Goal: Task Accomplishment & Management: Use online tool/utility

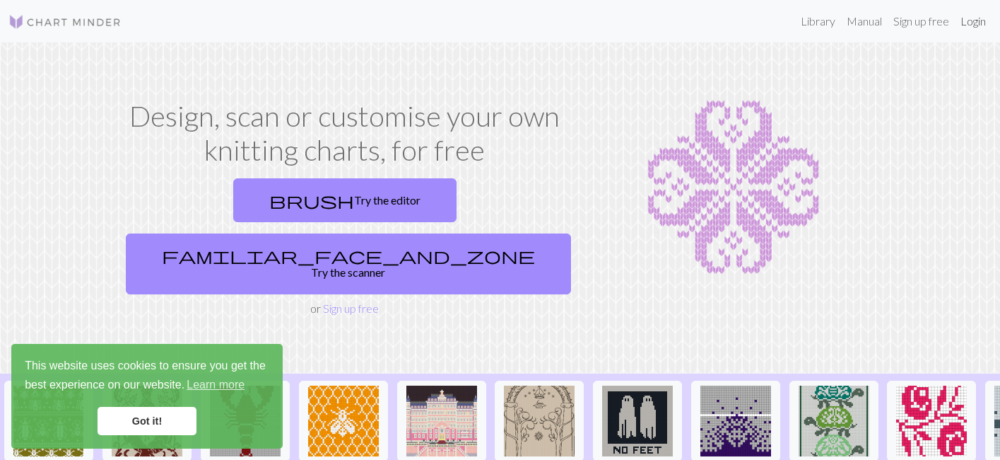
click at [974, 23] on link "Login" at bounding box center [973, 21] width 37 height 28
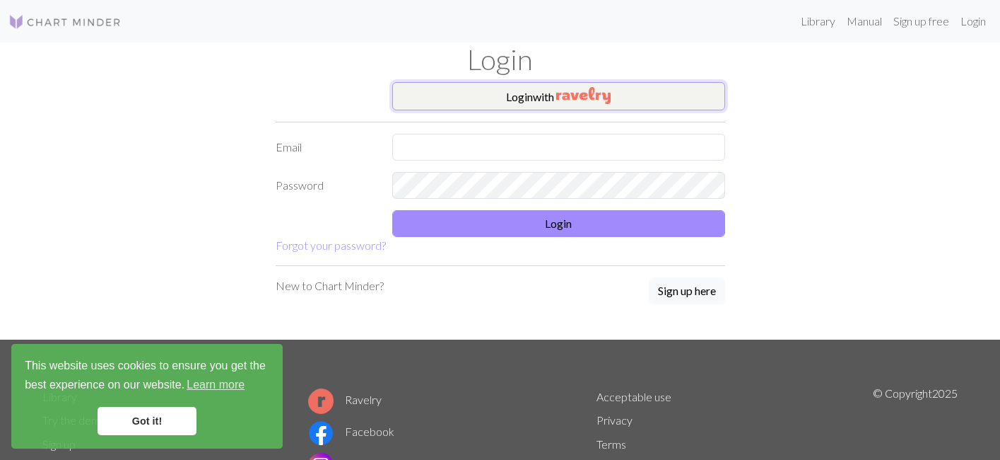
click at [598, 86] on button "Login with" at bounding box center [558, 96] width 333 height 28
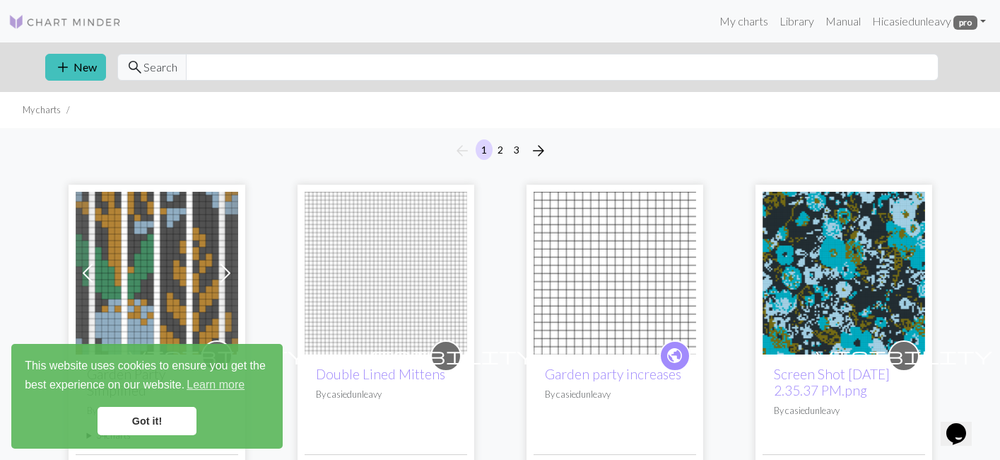
click at [141, 419] on link "Got it!" at bounding box center [147, 421] width 99 height 28
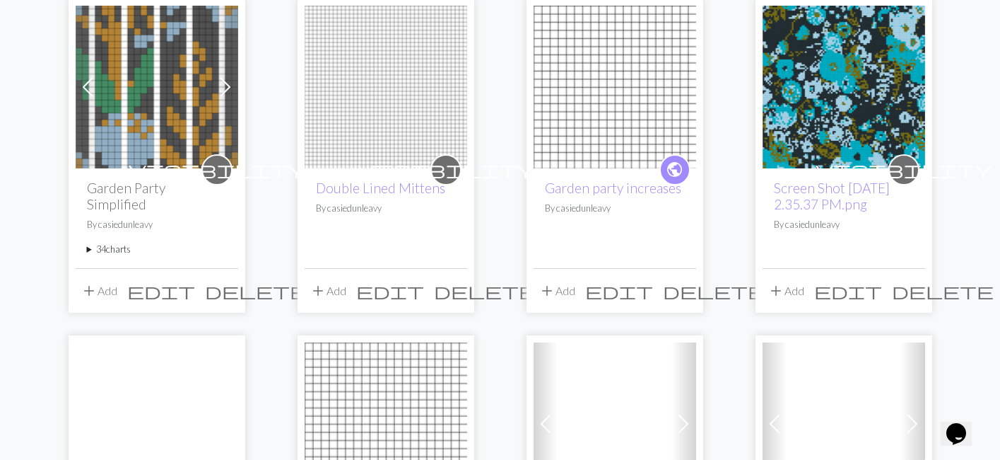
scroll to position [189, 0]
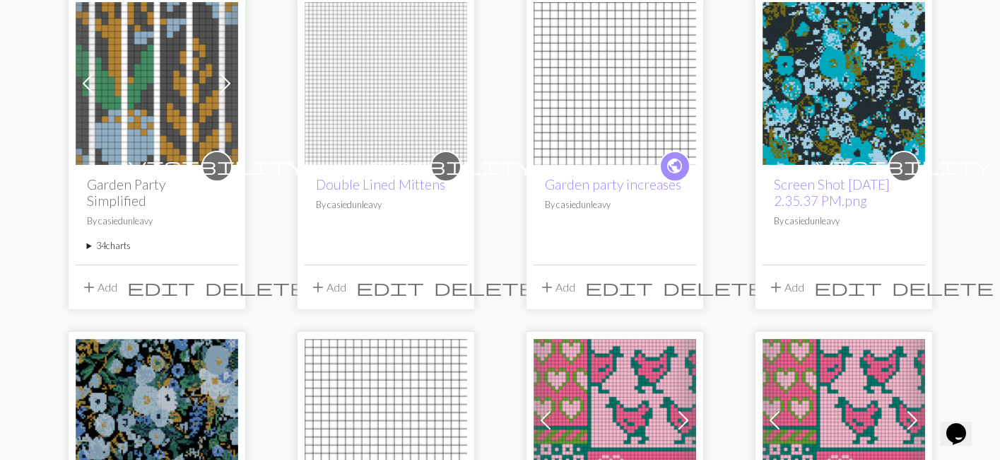
click at [105, 239] on summary "34 charts" at bounding box center [157, 245] width 140 height 13
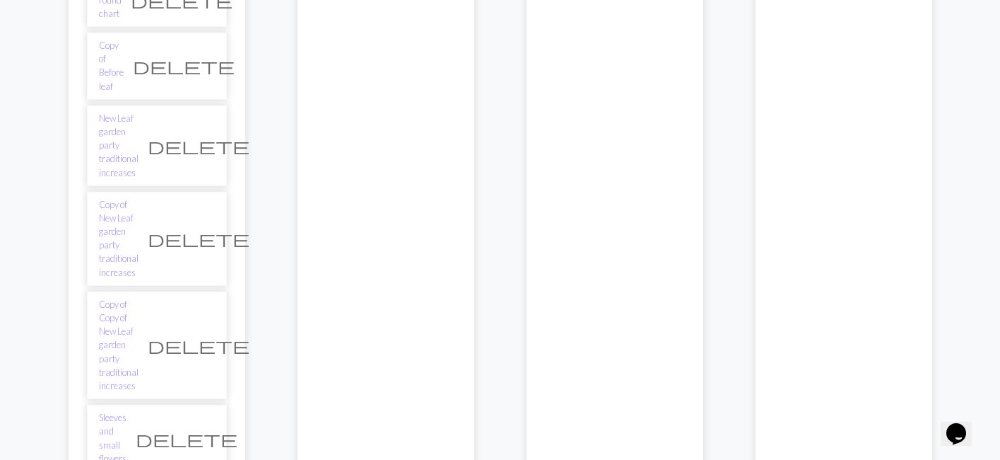
scroll to position [1763, 0]
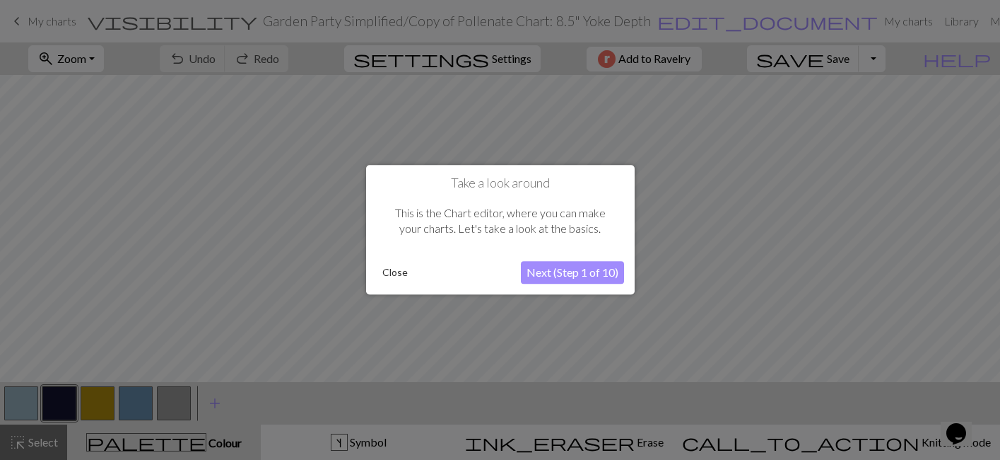
click at [577, 281] on button "Next (Step 1 of 10)" at bounding box center [572, 273] width 103 height 23
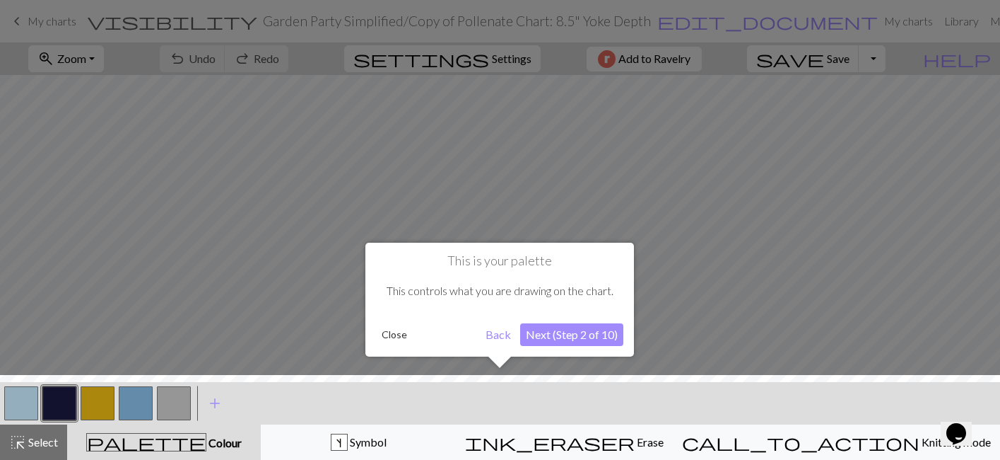
click at [566, 337] on button "Next (Step 2 of 10)" at bounding box center [571, 334] width 103 height 23
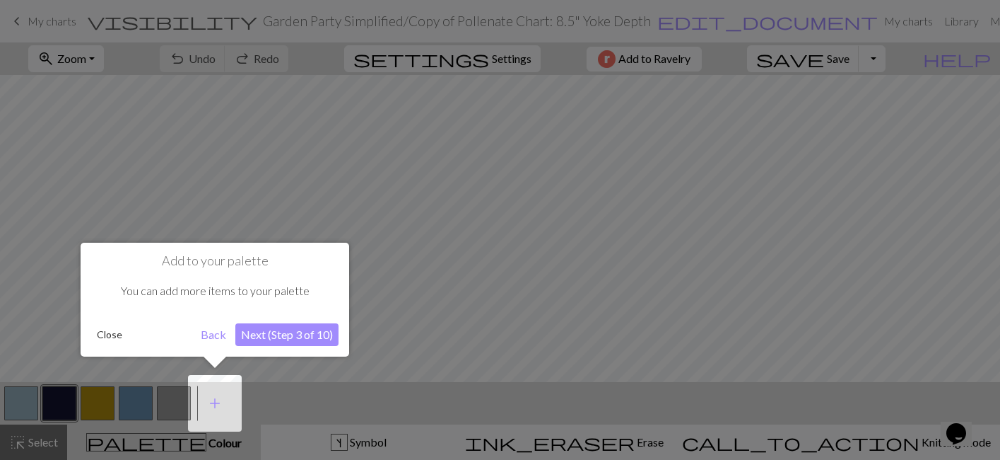
click at [305, 326] on button "Next (Step 3 of 10)" at bounding box center [286, 334] width 103 height 23
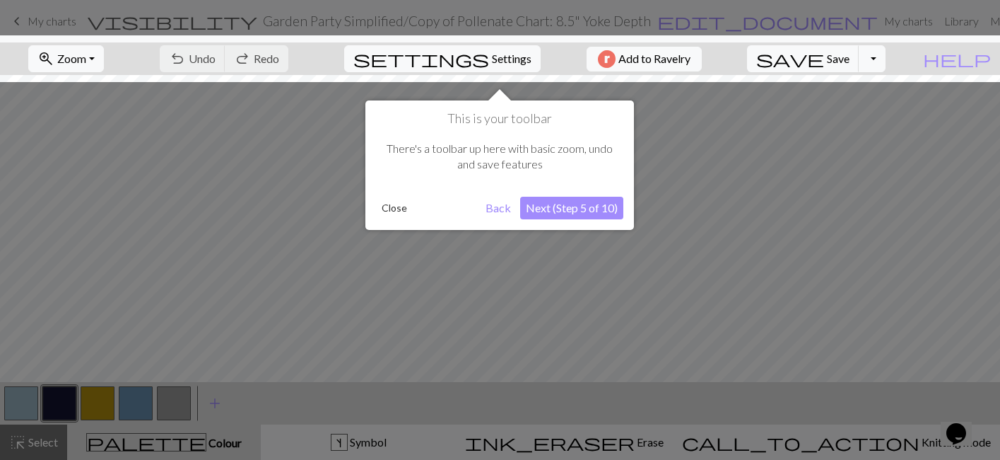
click at [548, 211] on button "Next (Step 5 of 10)" at bounding box center [571, 208] width 103 height 23
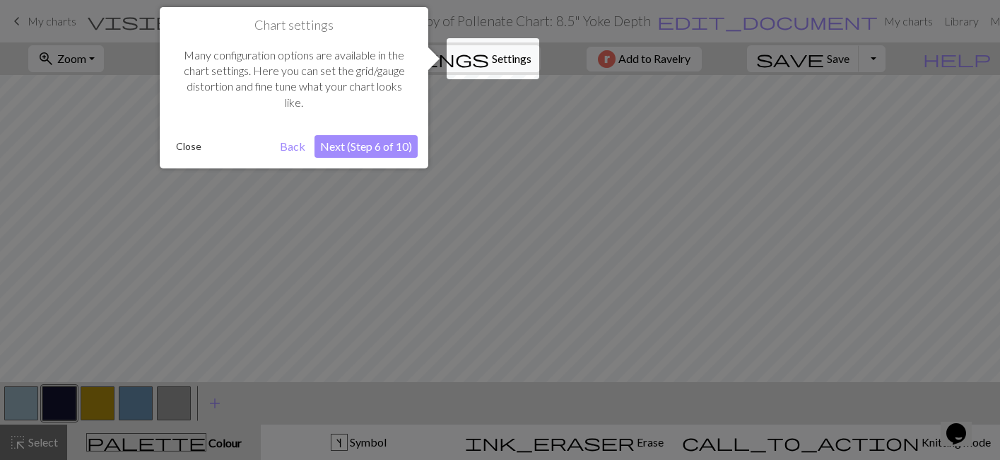
click at [378, 144] on button "Next (Step 6 of 10)" at bounding box center [366, 146] width 103 height 23
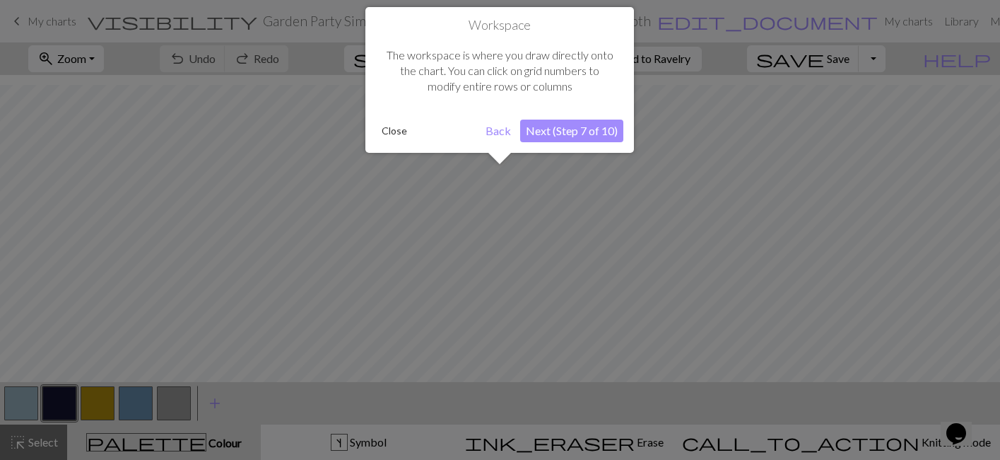
scroll to position [54, 0]
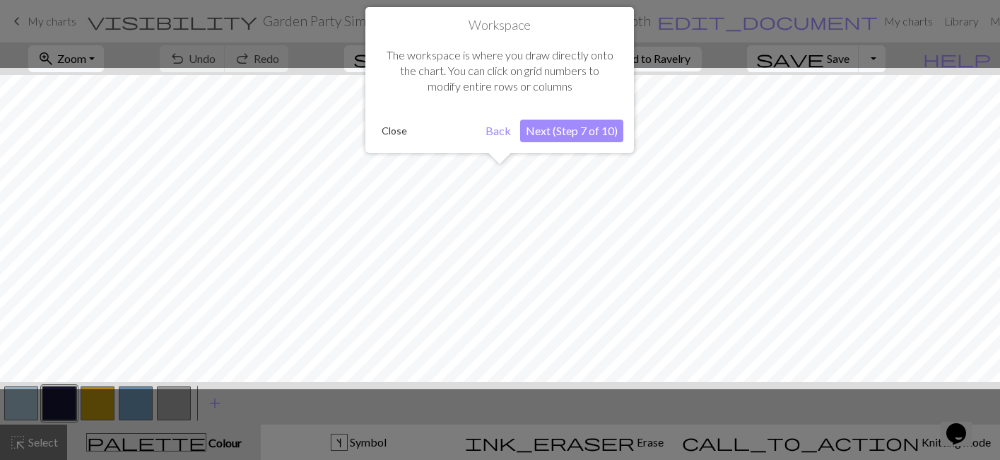
click at [621, 126] on button "Next (Step 7 of 10)" at bounding box center [571, 130] width 103 height 23
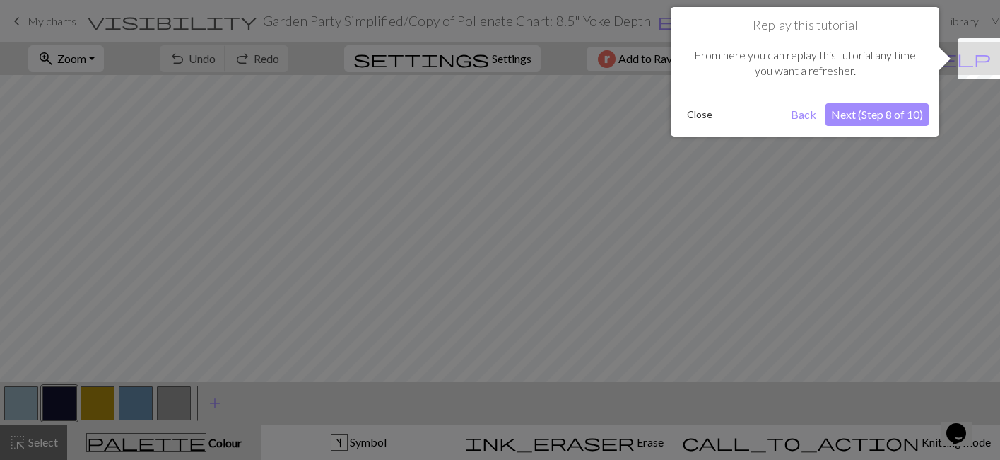
click at [855, 116] on button "Next (Step 8 of 10)" at bounding box center [877, 114] width 103 height 23
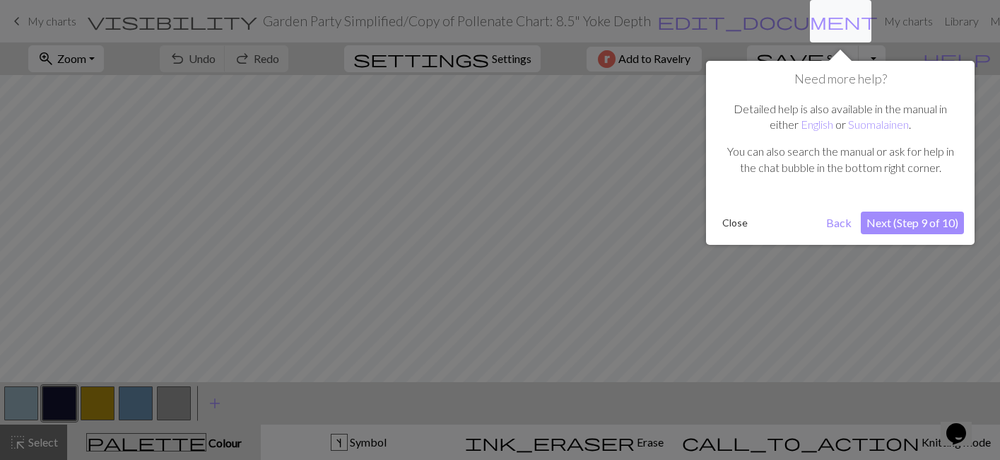
click at [890, 222] on button "Next (Step 9 of 10)" at bounding box center [912, 222] width 103 height 23
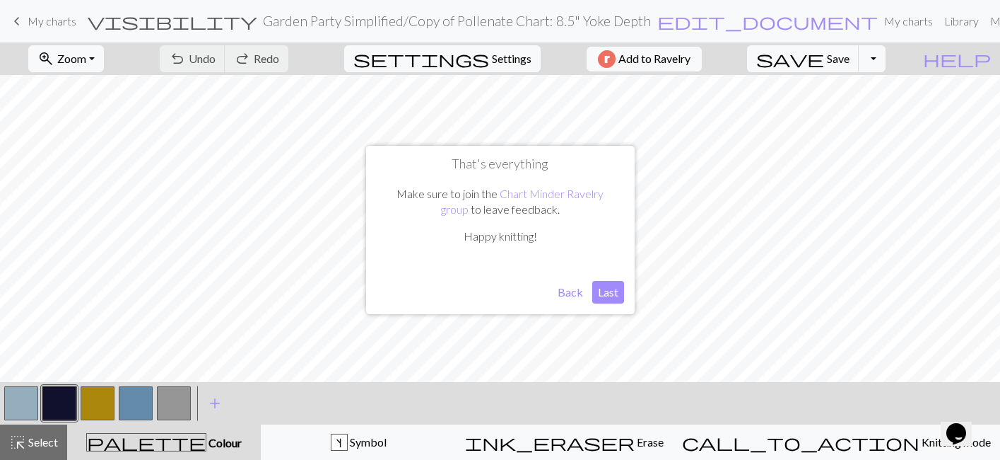
click at [609, 294] on button "Last" at bounding box center [608, 292] width 32 height 23
click at [50, 22] on span "My charts" at bounding box center [52, 20] width 49 height 13
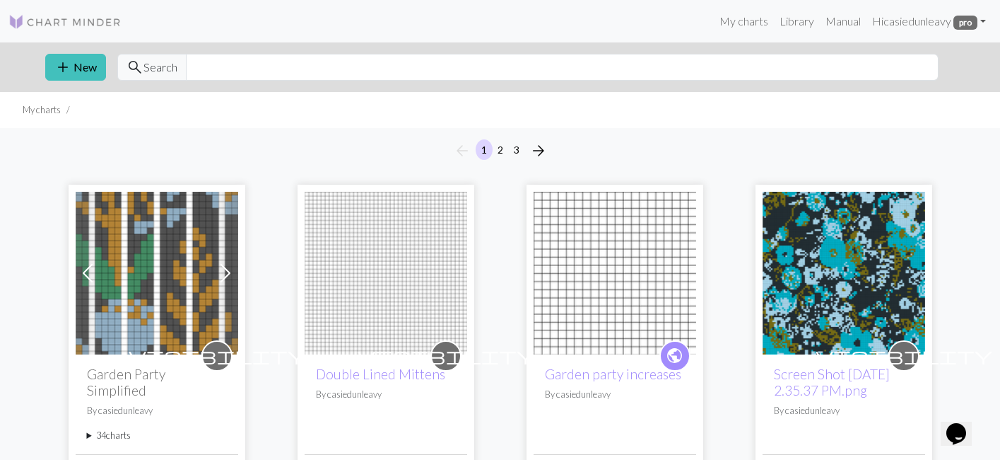
click at [117, 428] on summary "34 charts" at bounding box center [157, 434] width 140 height 13
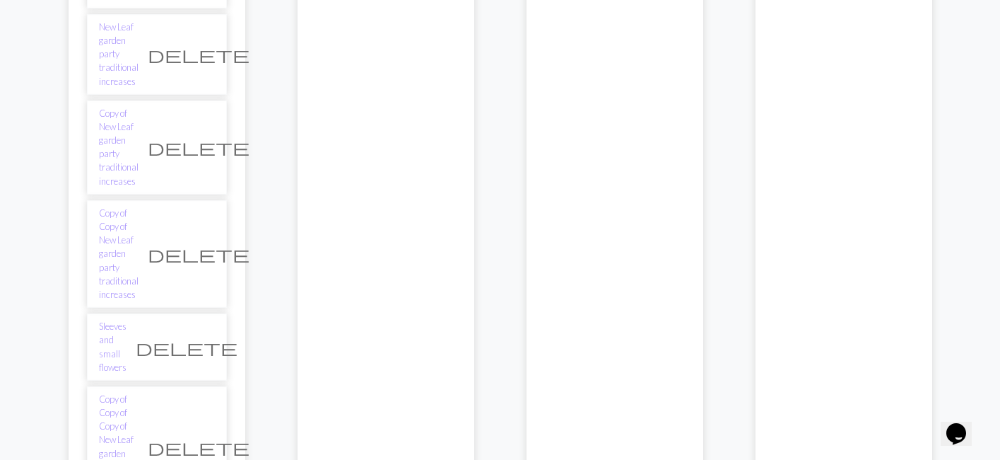
scroll to position [1729, 0]
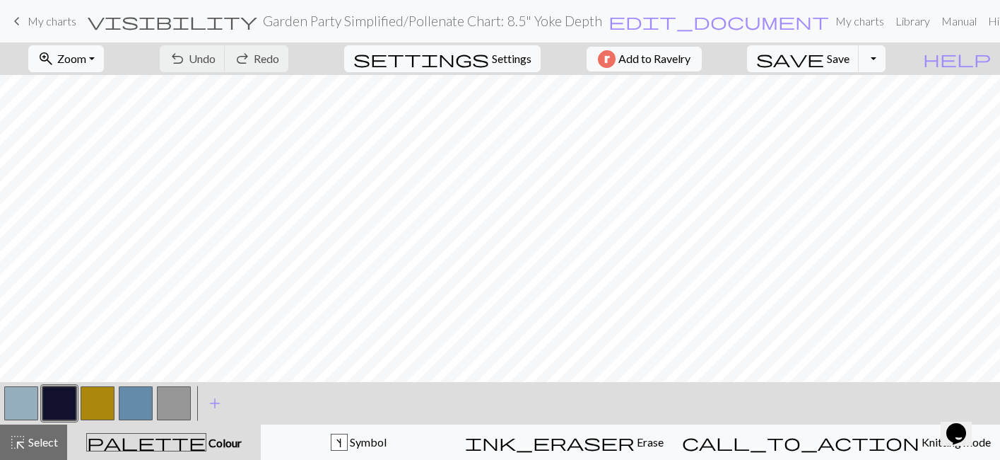
click at [44, 22] on span "My charts" at bounding box center [52, 20] width 49 height 13
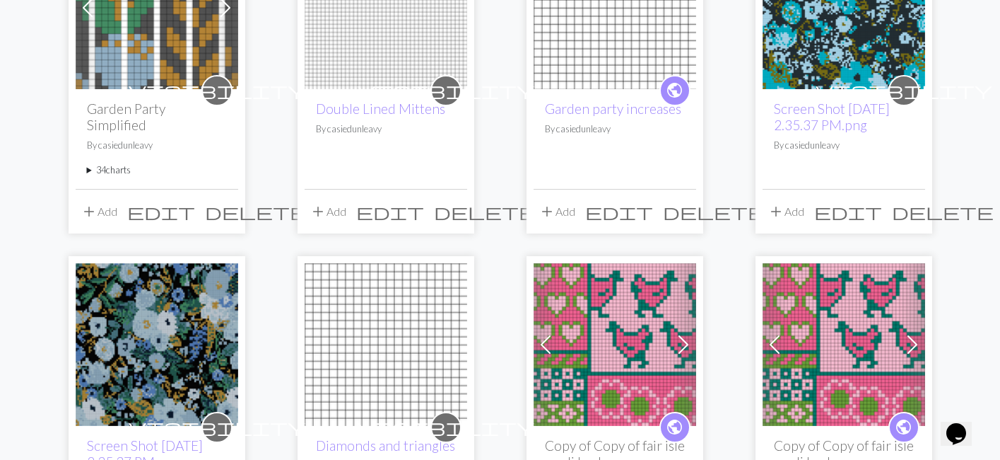
scroll to position [119, 0]
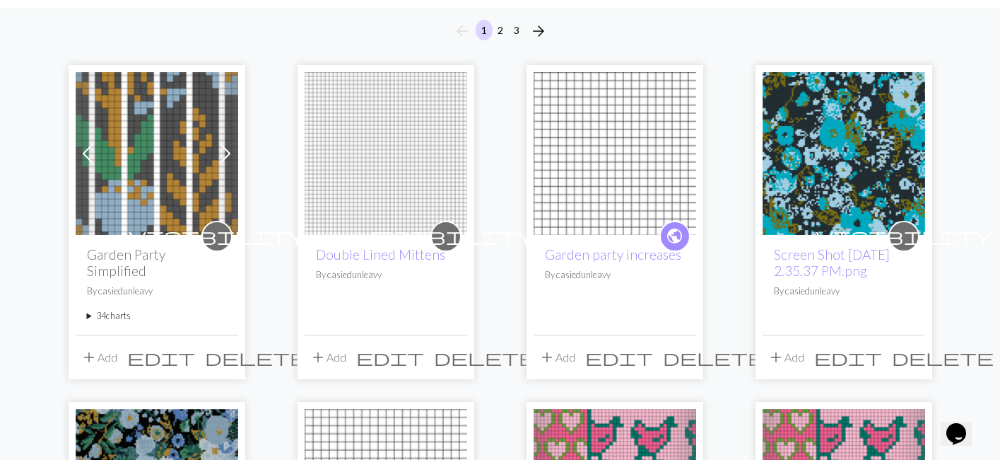
click at [116, 309] on summary "34 charts" at bounding box center [157, 315] width 140 height 13
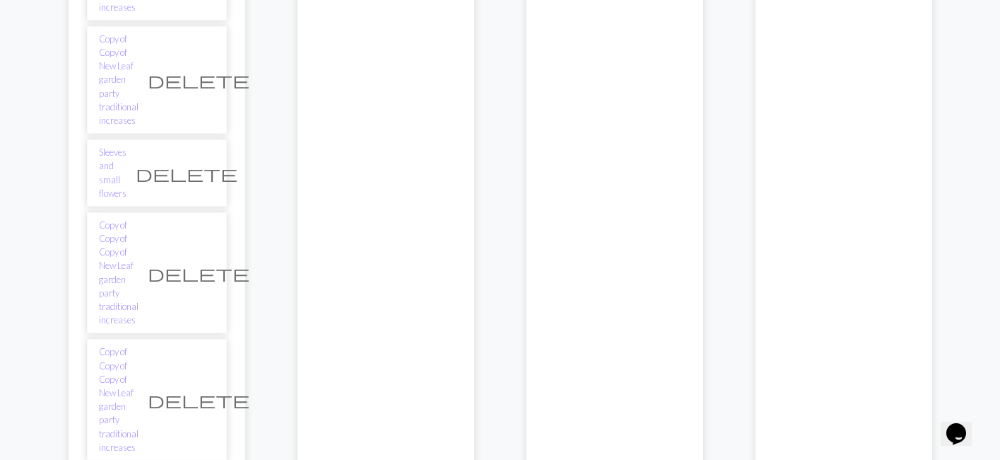
scroll to position [1888, 0]
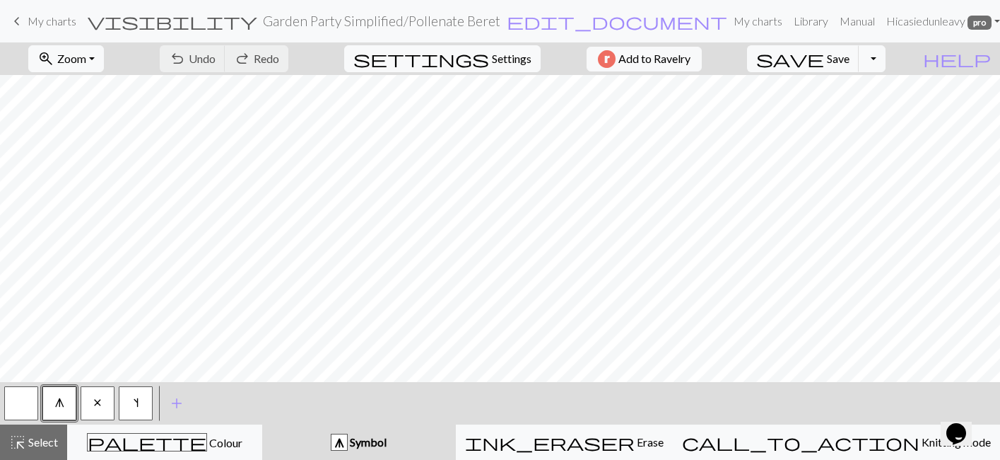
click at [42, 17] on span "My charts" at bounding box center [52, 20] width 49 height 13
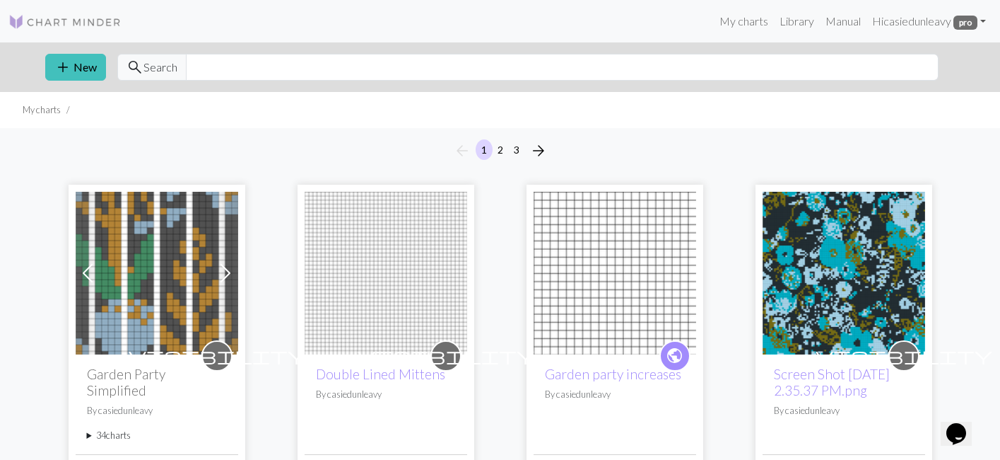
click at [116, 428] on summary "34 charts" at bounding box center [157, 434] width 140 height 13
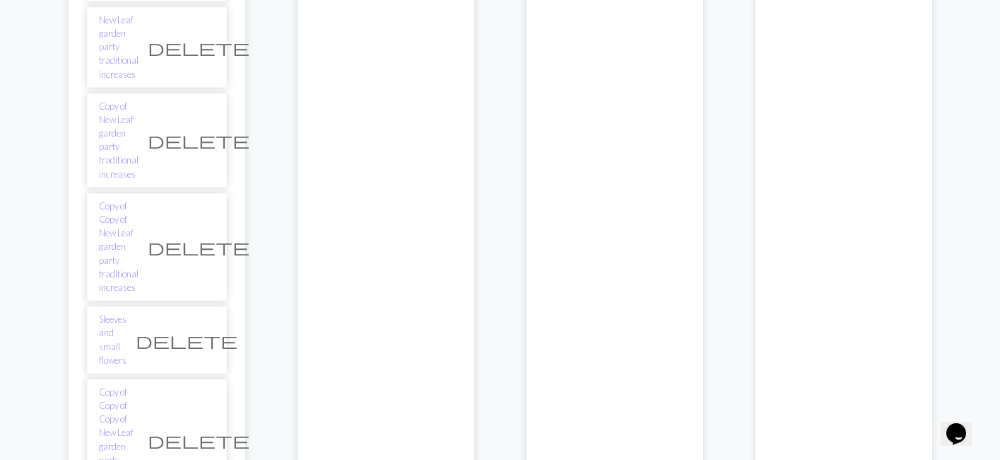
scroll to position [1739, 0]
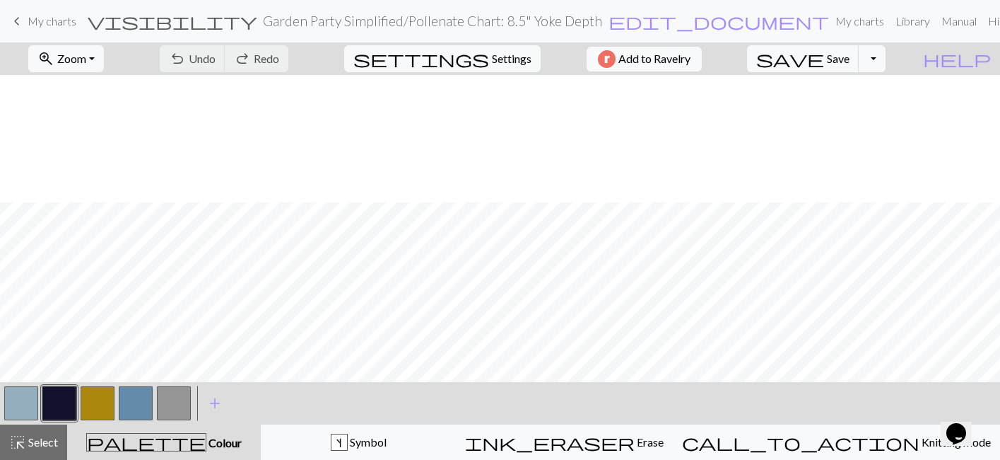
scroll to position [492, 0]
click at [58, 403] on button "button" at bounding box center [59, 403] width 34 height 34
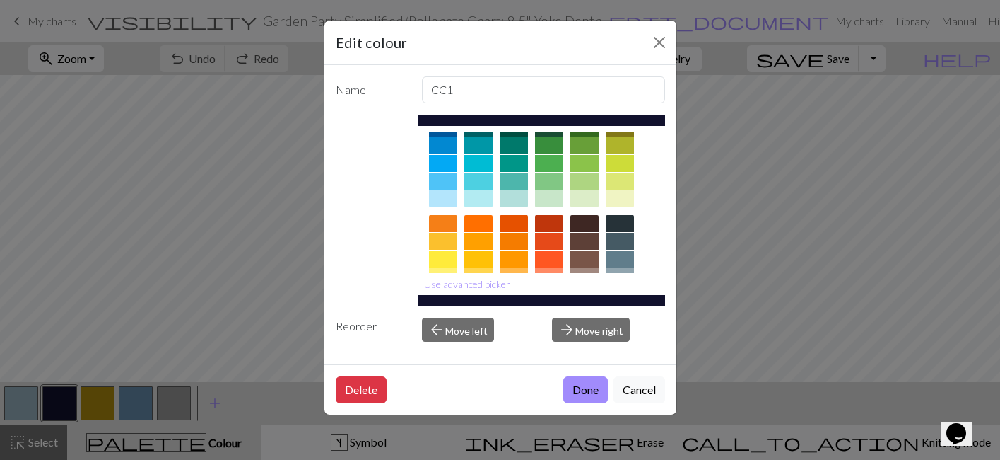
scroll to position [49, 0]
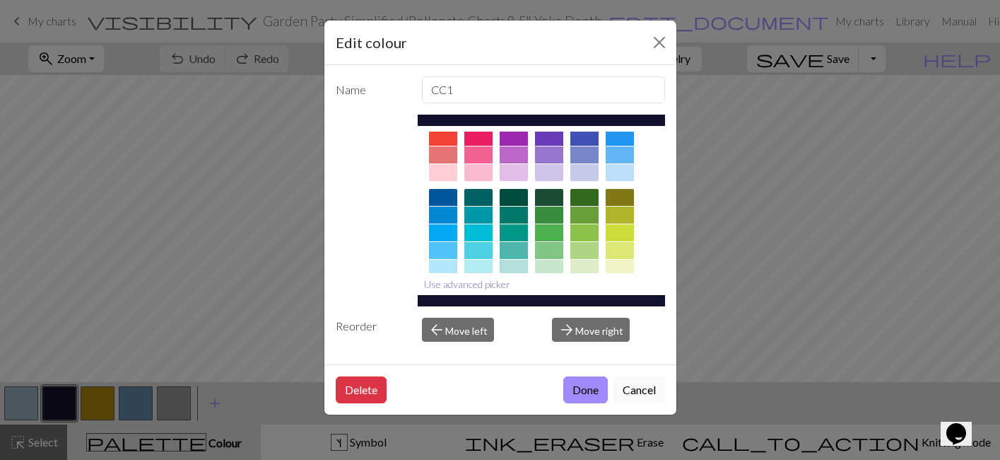
click at [492, 284] on button "Use advanced picker" at bounding box center [467, 284] width 99 height 22
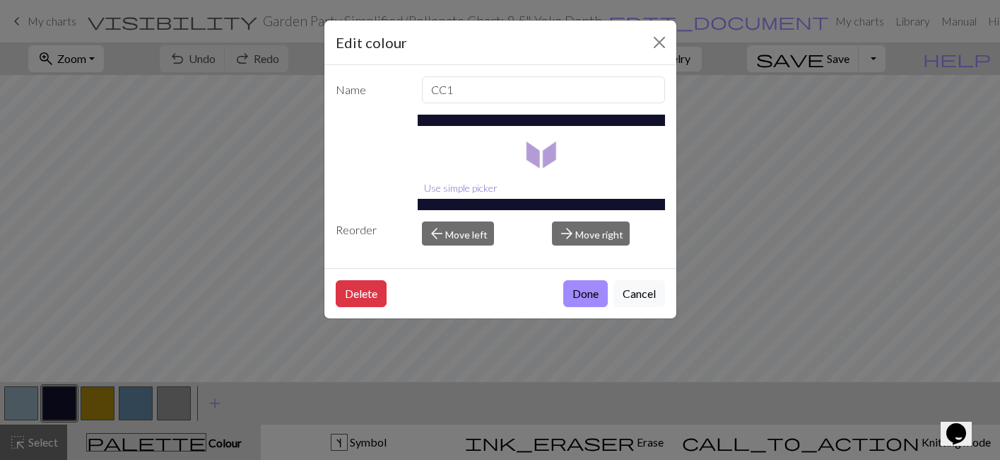
scroll to position [0, 0]
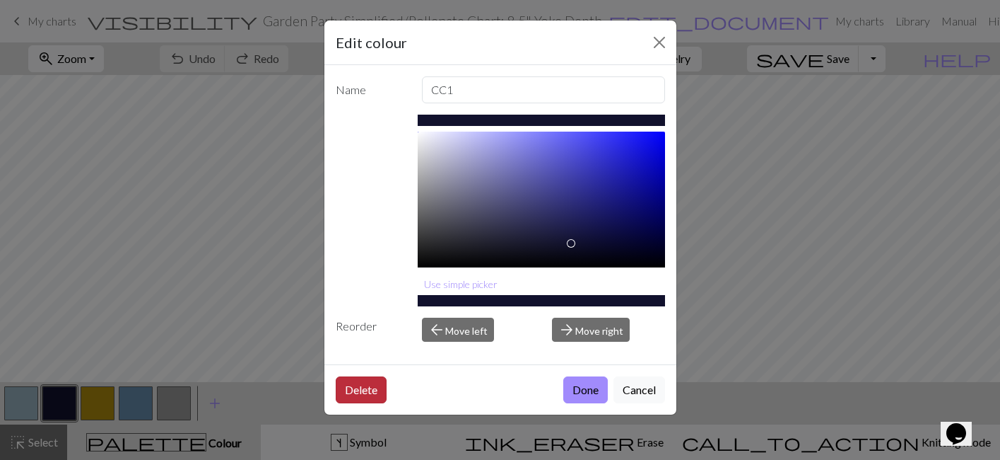
click at [336, 383] on button "Delete" at bounding box center [361, 389] width 51 height 27
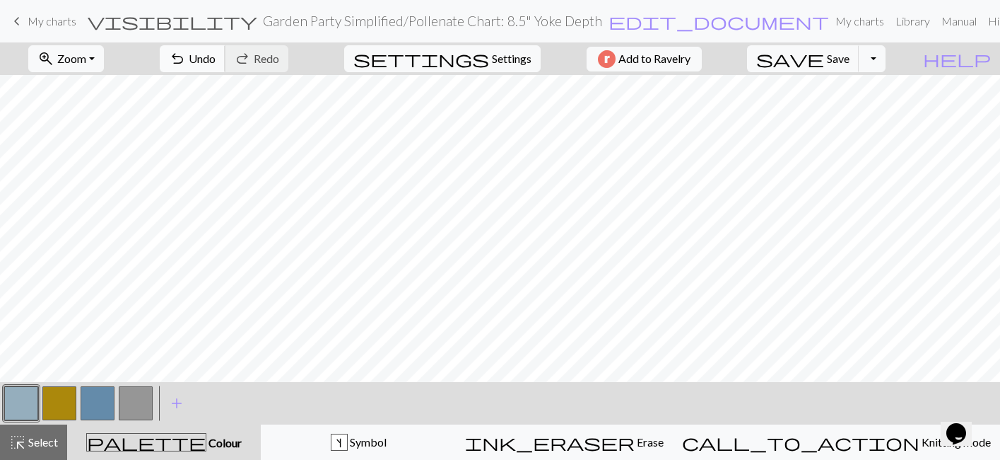
click at [186, 67] on span "undo" at bounding box center [177, 59] width 17 height 20
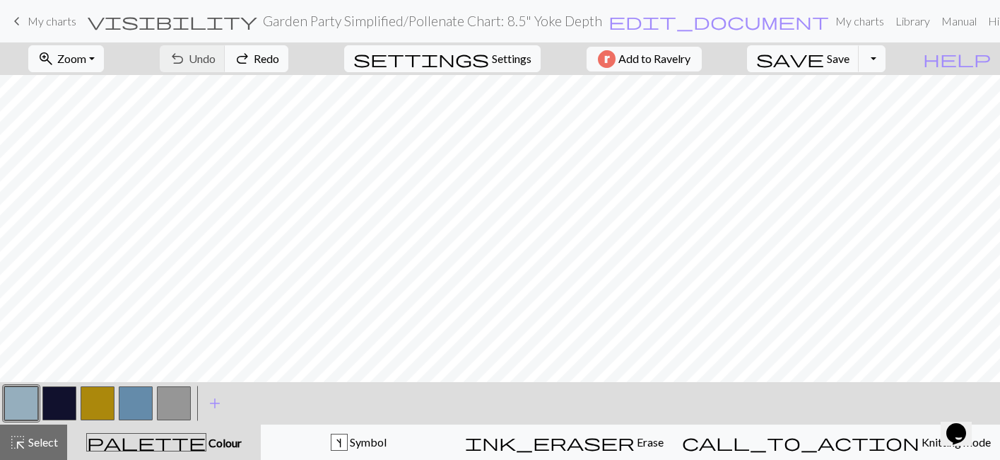
click at [71, 392] on button "button" at bounding box center [59, 403] width 34 height 34
click at [57, 403] on button "button" at bounding box center [59, 403] width 34 height 34
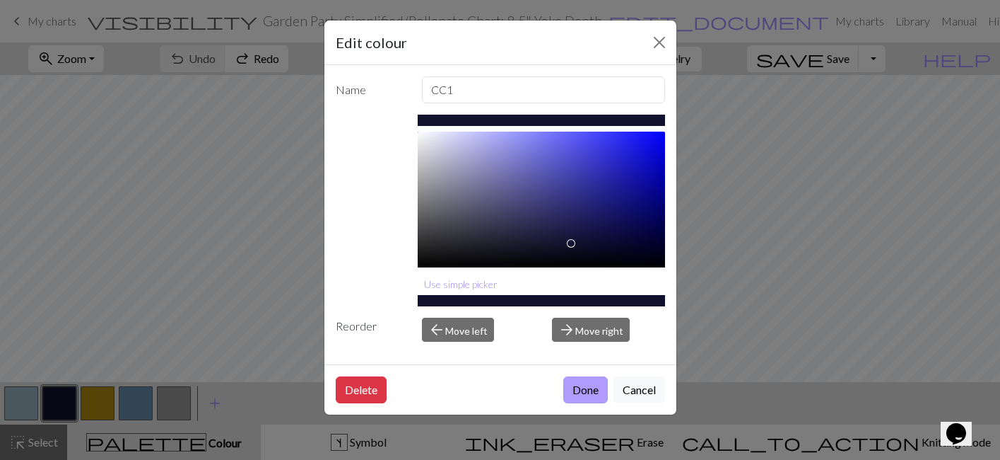
click at [581, 393] on button "Done" at bounding box center [586, 389] width 45 height 27
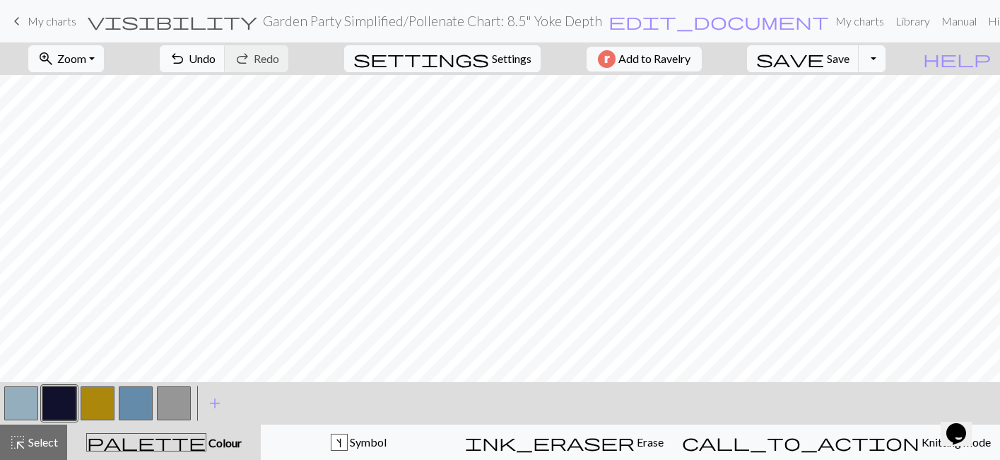
click at [60, 400] on button "button" at bounding box center [59, 403] width 34 height 34
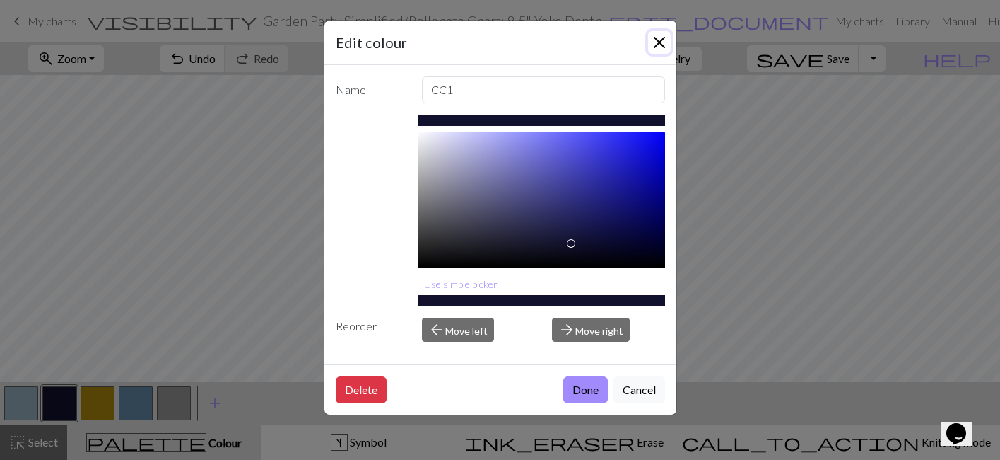
click at [659, 39] on button "Close" at bounding box center [659, 42] width 23 height 23
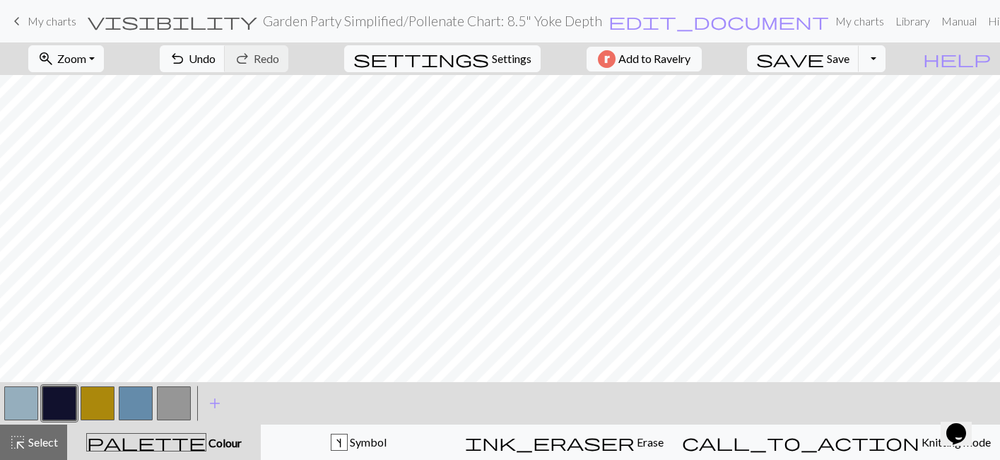
click at [58, 408] on button "button" at bounding box center [59, 403] width 34 height 34
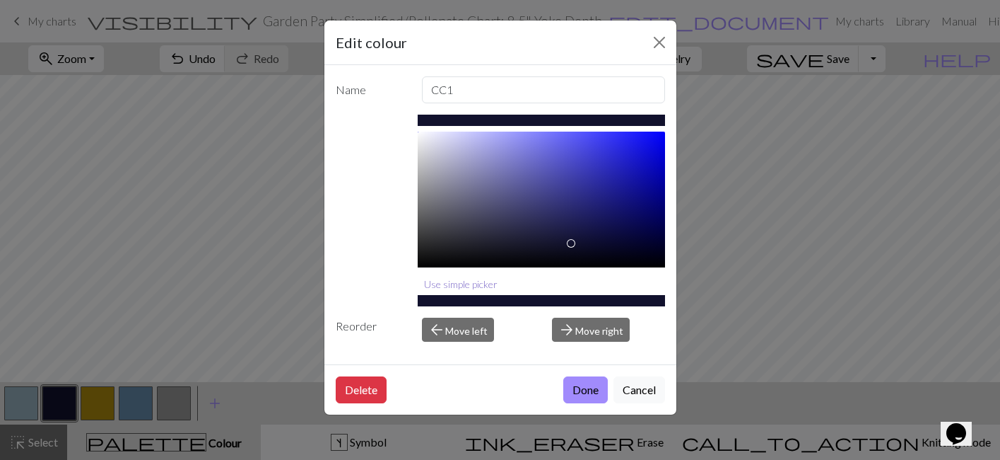
click at [465, 279] on button "Use simple picker" at bounding box center [461, 284] width 86 height 22
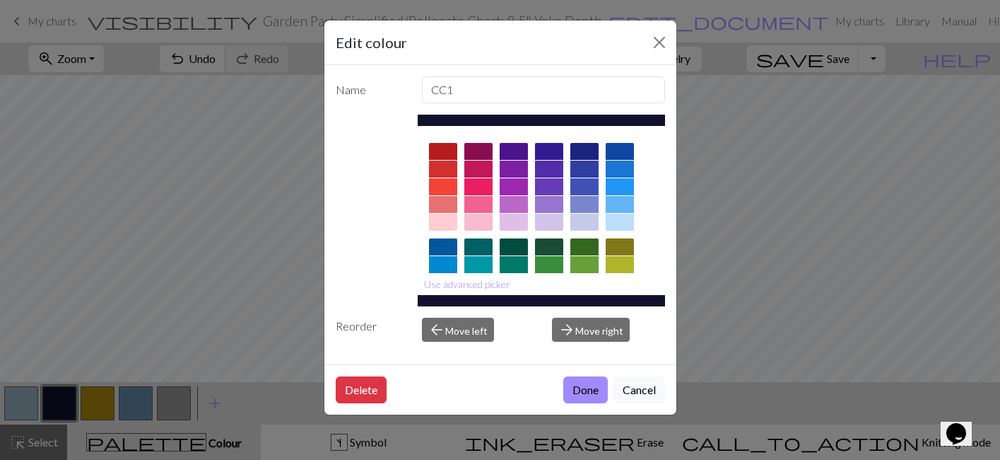
scroll to position [24, 0]
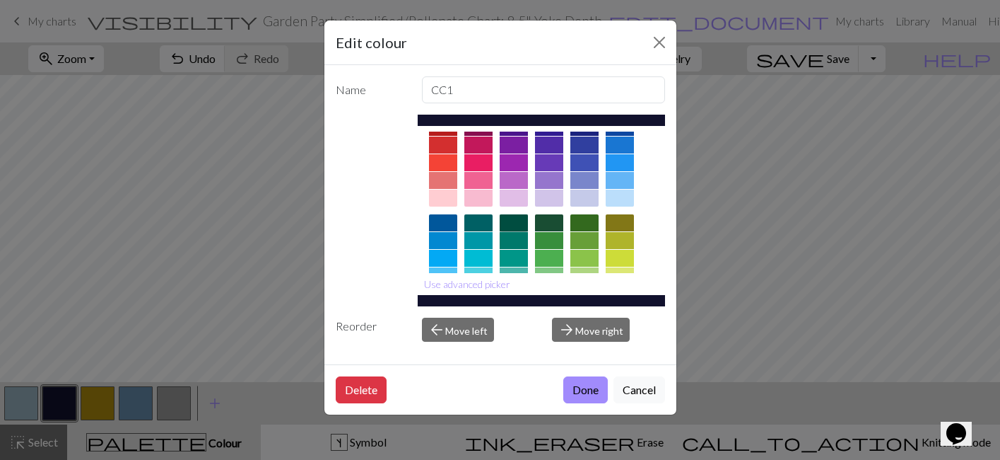
click at [520, 223] on div at bounding box center [514, 222] width 28 height 17
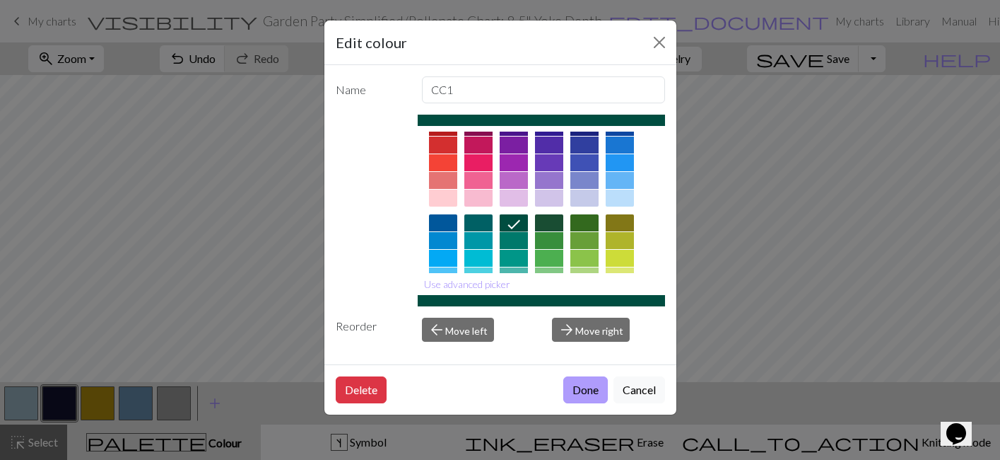
click at [573, 392] on button "Done" at bounding box center [586, 389] width 45 height 27
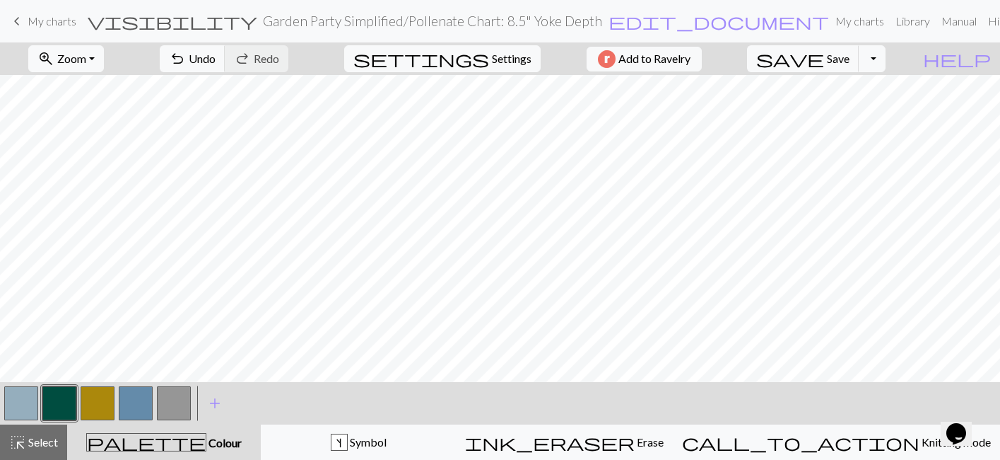
click at [59, 399] on button "button" at bounding box center [59, 403] width 34 height 34
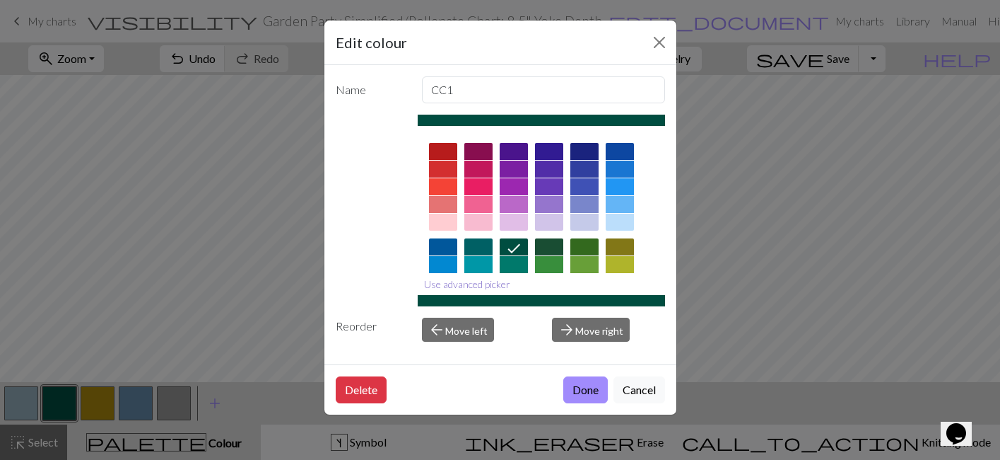
click at [498, 284] on button "Use advanced picker" at bounding box center [467, 284] width 99 height 22
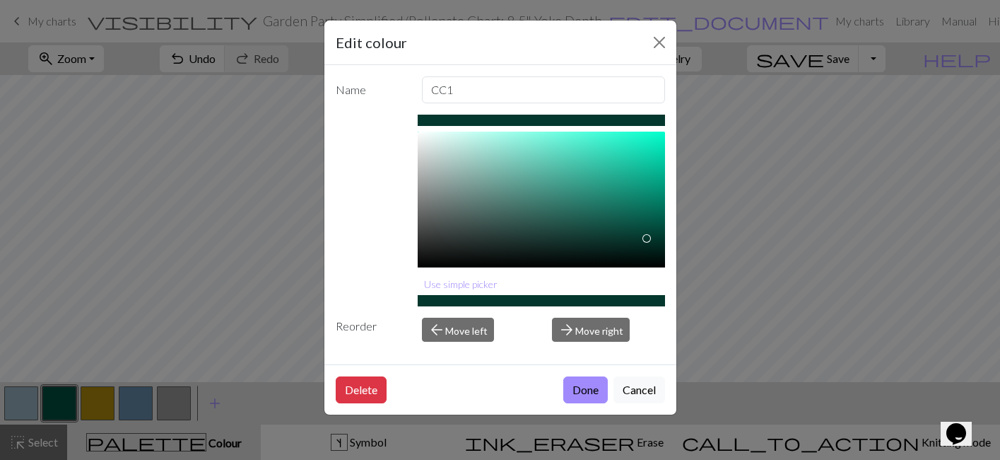
type input "#053129"
drag, startPoint x: 662, startPoint y: 226, endPoint x: 642, endPoint y: 241, distance: 25.2
click at [642, 241] on div at bounding box center [640, 241] width 8 height 8
click at [579, 390] on button "Done" at bounding box center [586, 389] width 45 height 27
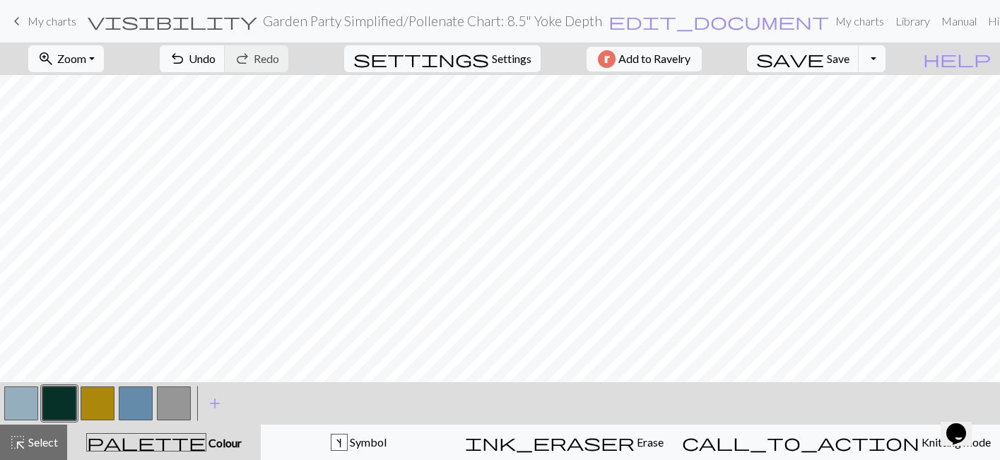
scroll to position [492, 0]
click at [133, 404] on button "button" at bounding box center [136, 403] width 34 height 34
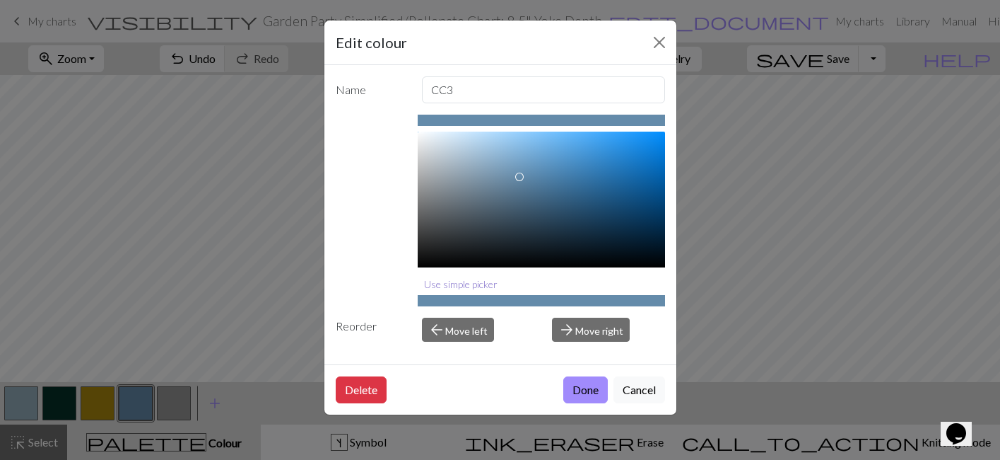
click at [447, 283] on button "Use simple picker" at bounding box center [461, 284] width 86 height 22
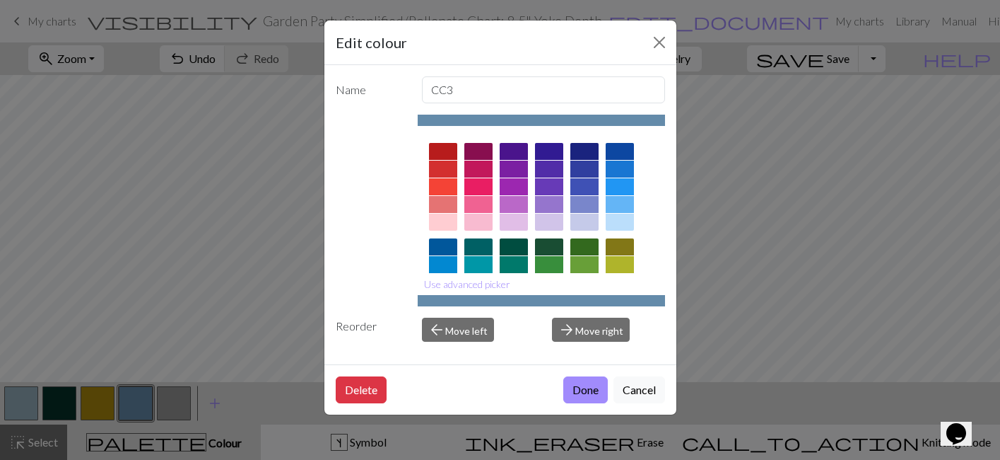
click at [480, 181] on div at bounding box center [479, 186] width 28 height 17
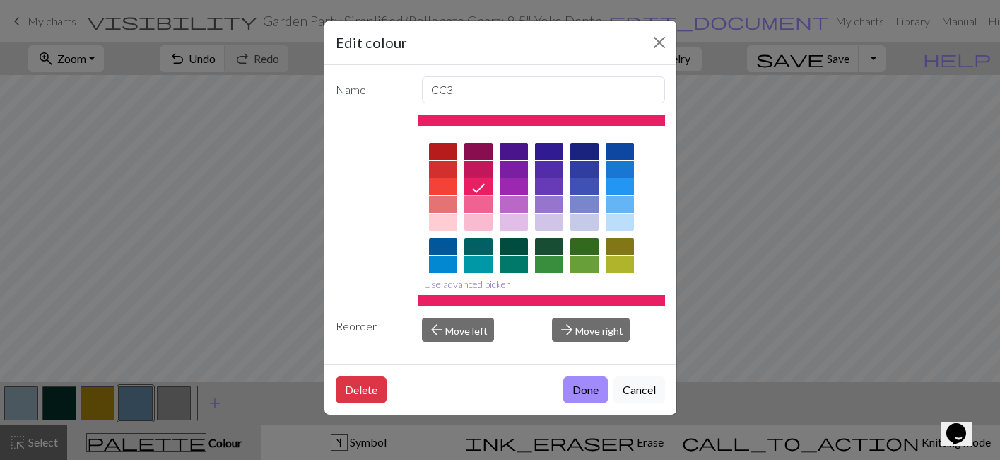
click at [491, 285] on button "Use advanced picker" at bounding box center [467, 284] width 99 height 22
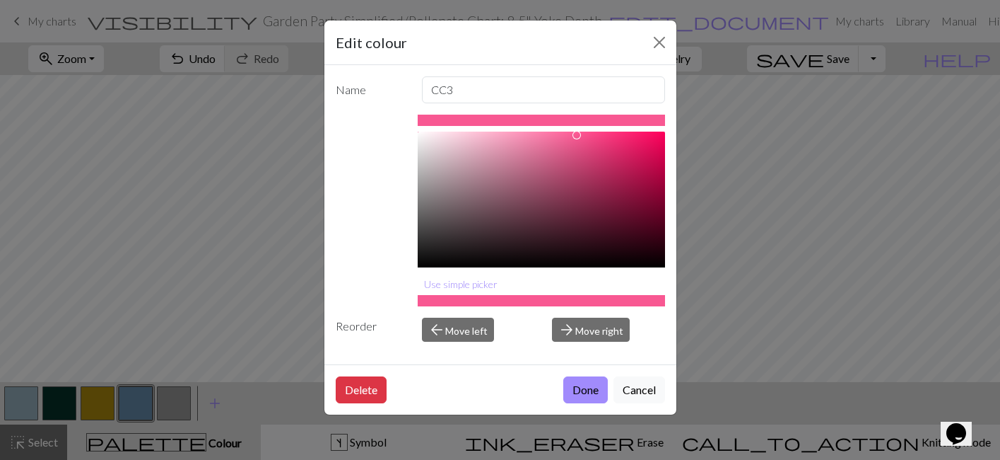
type input "#FF4D8E"
drag, startPoint x: 634, startPoint y: 144, endPoint x: 590, endPoint y: 124, distance: 47.8
click at [590, 124] on div "#FF4D8E hex Use simple picker" at bounding box center [541, 211] width 247 height 192
click at [580, 390] on button "Done" at bounding box center [586, 389] width 45 height 27
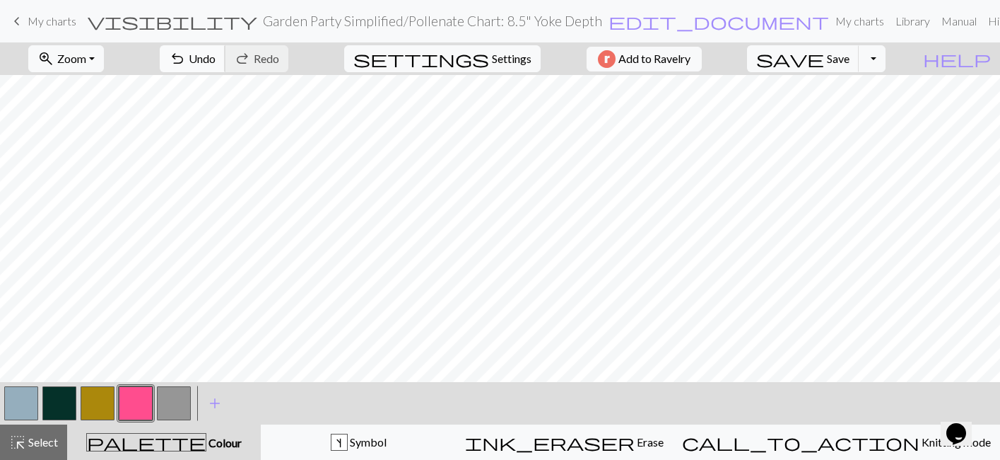
click at [216, 55] on span "Undo" at bounding box center [202, 58] width 27 height 13
click at [25, 400] on button "button" at bounding box center [21, 403] width 34 height 34
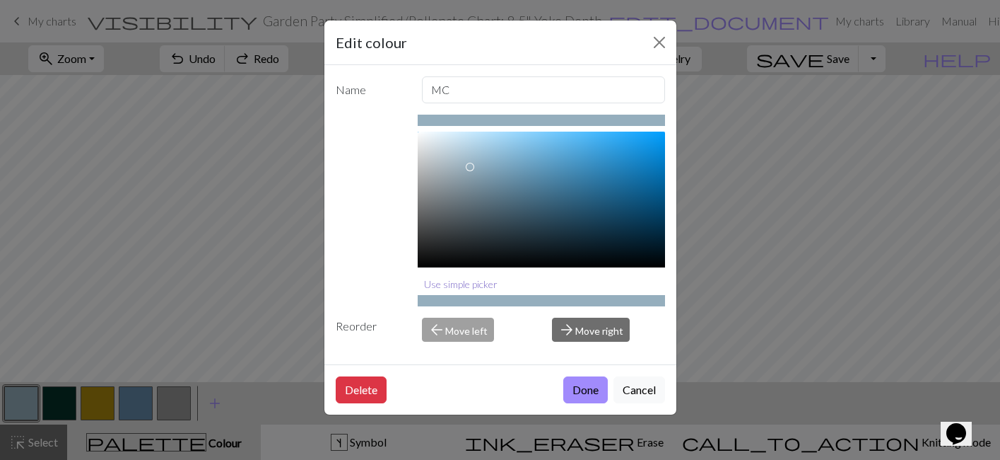
click at [437, 284] on button "Use simple picker" at bounding box center [461, 284] width 86 height 22
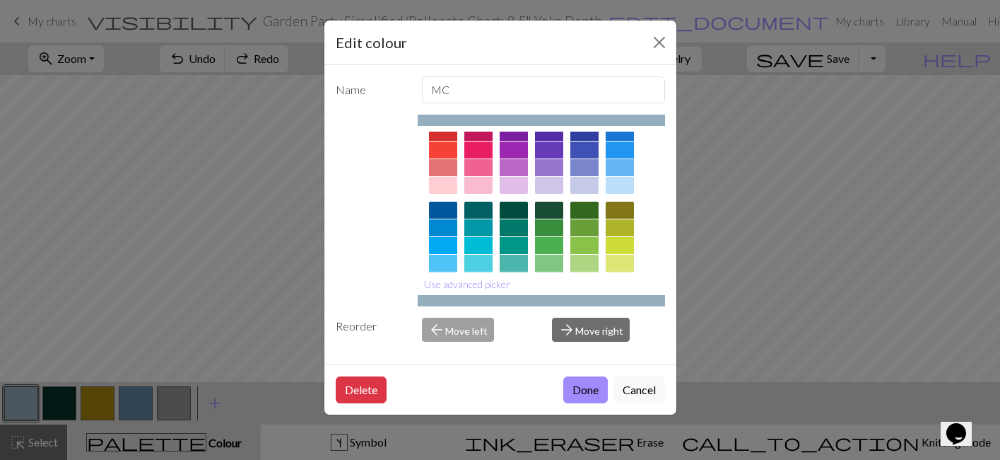
scroll to position [0, 0]
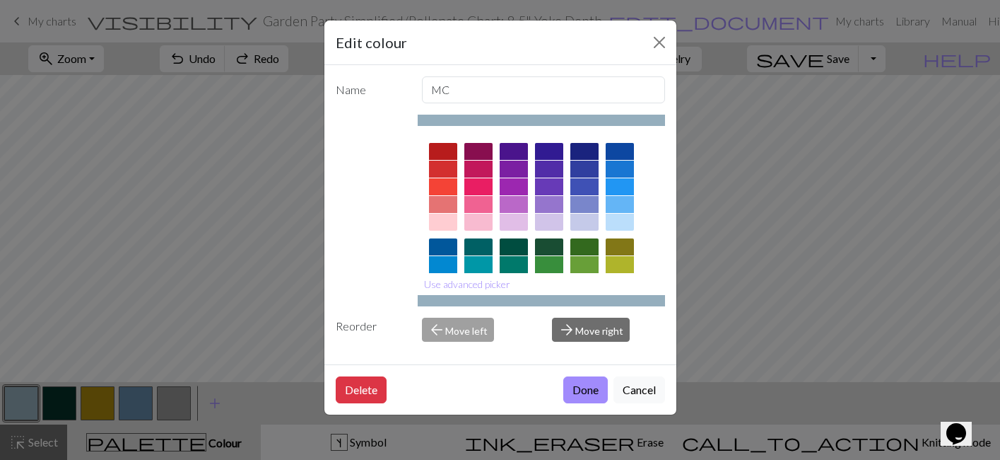
click at [479, 185] on div at bounding box center [479, 186] width 28 height 17
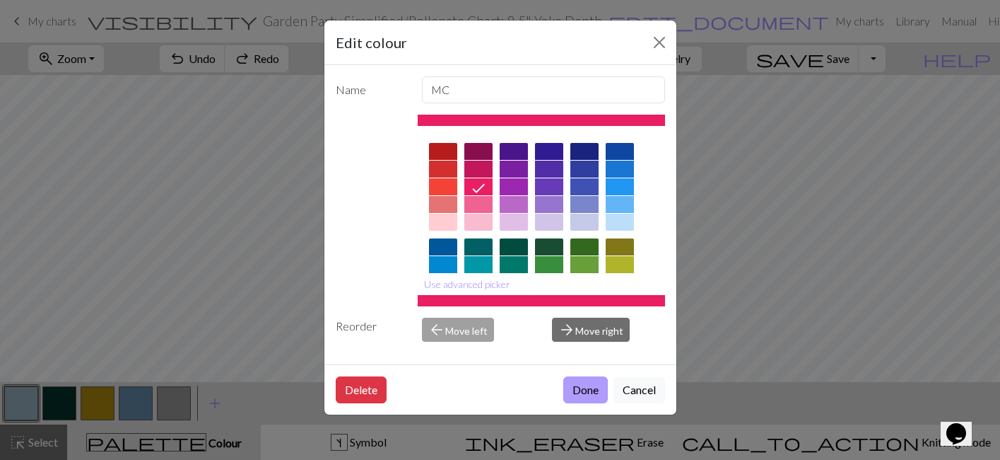
click at [577, 395] on button "Done" at bounding box center [586, 389] width 45 height 27
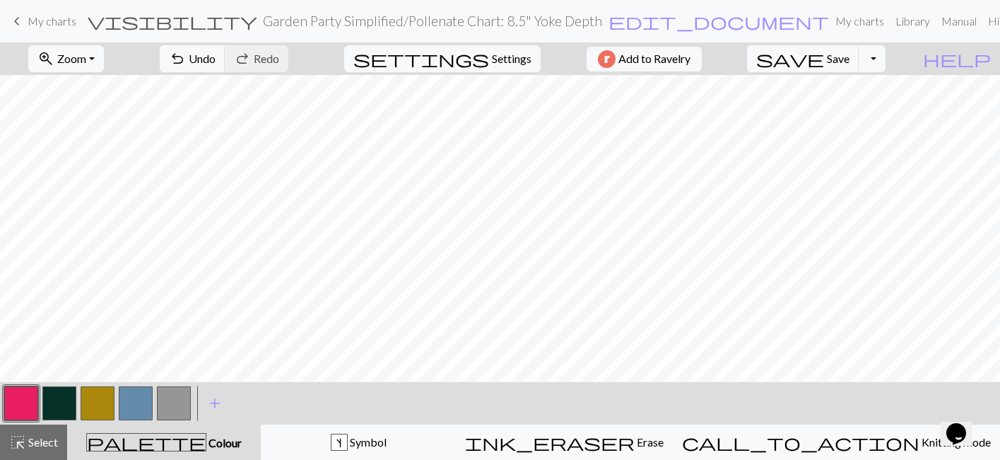
click at [20, 399] on button "button" at bounding box center [21, 403] width 34 height 34
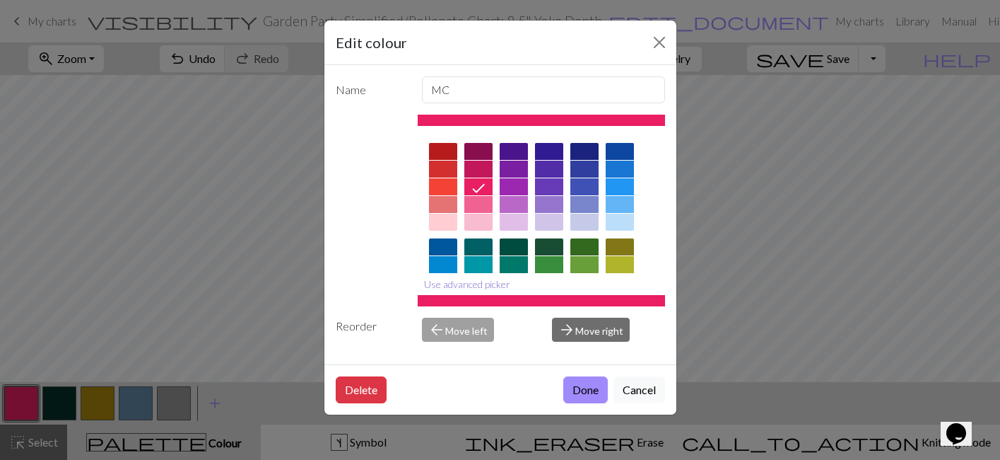
click at [485, 286] on button "Use advanced picker" at bounding box center [467, 284] width 99 height 22
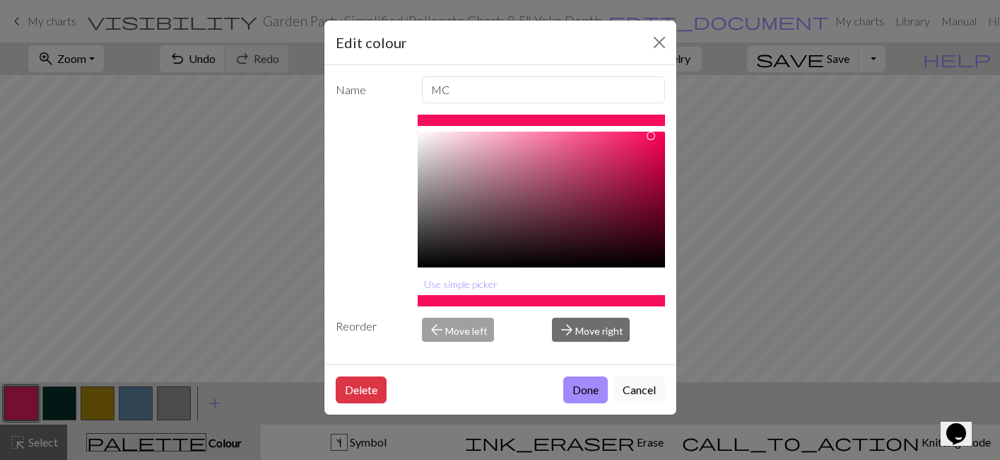
type input "#F80F5D"
drag, startPoint x: 631, startPoint y: 141, endPoint x: 650, endPoint y: 135, distance: 20.6
click at [650, 135] on div at bounding box center [650, 135] width 8 height 8
click at [585, 386] on button "Done" at bounding box center [586, 389] width 45 height 27
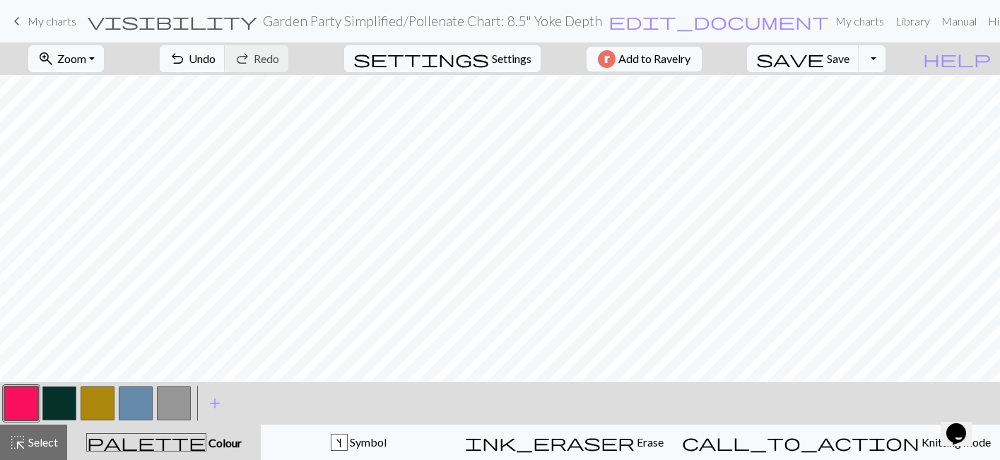
click at [100, 403] on button "button" at bounding box center [98, 403] width 34 height 34
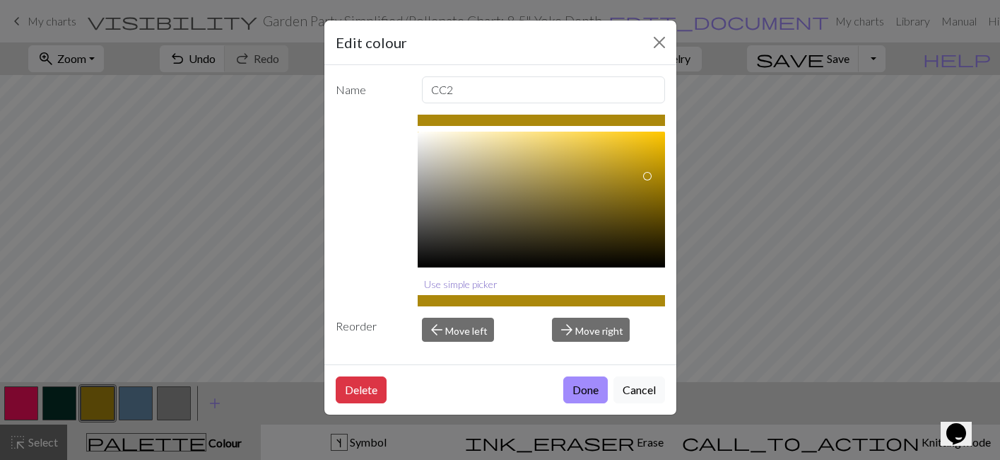
click at [445, 286] on button "Use simple picker" at bounding box center [461, 284] width 86 height 22
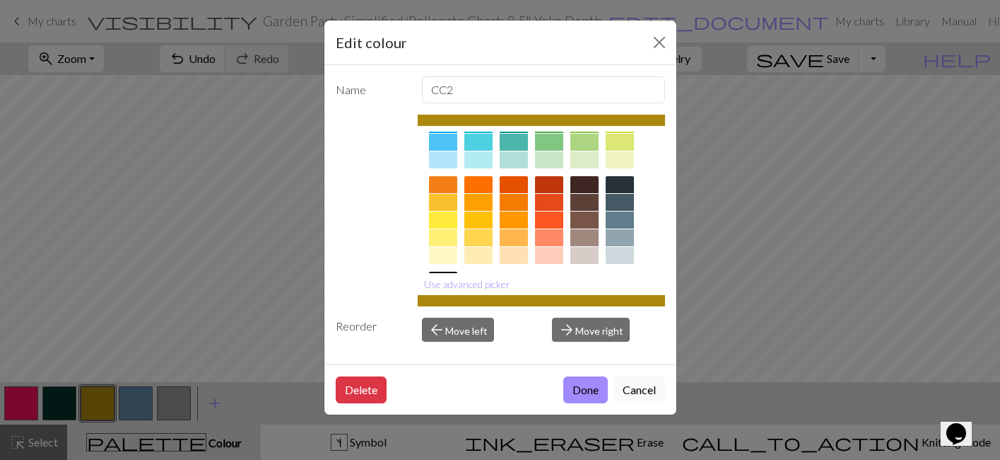
scroll to position [151, 0]
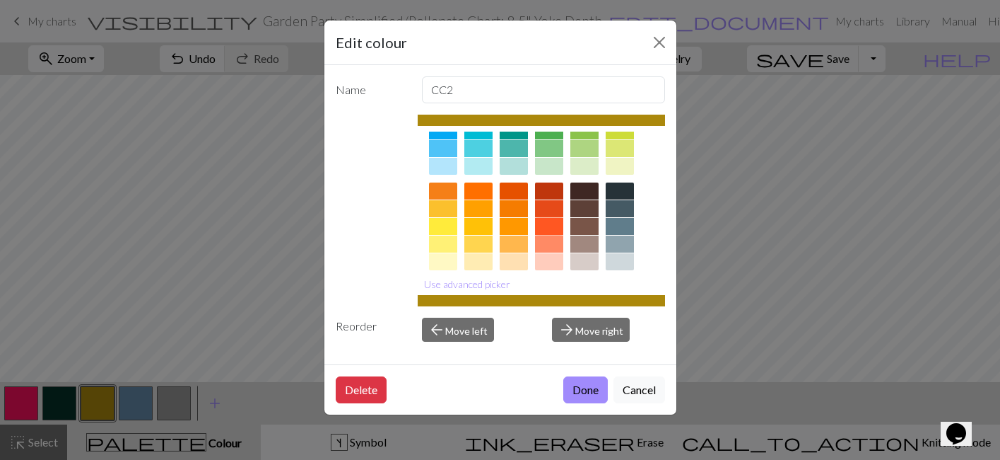
click at [555, 225] on div at bounding box center [549, 226] width 28 height 17
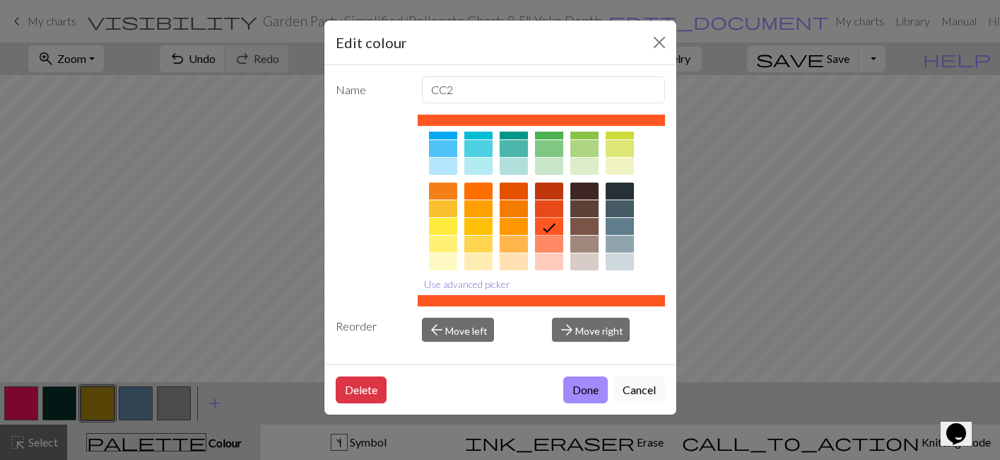
click at [459, 285] on button "Use advanced picker" at bounding box center [467, 284] width 99 height 22
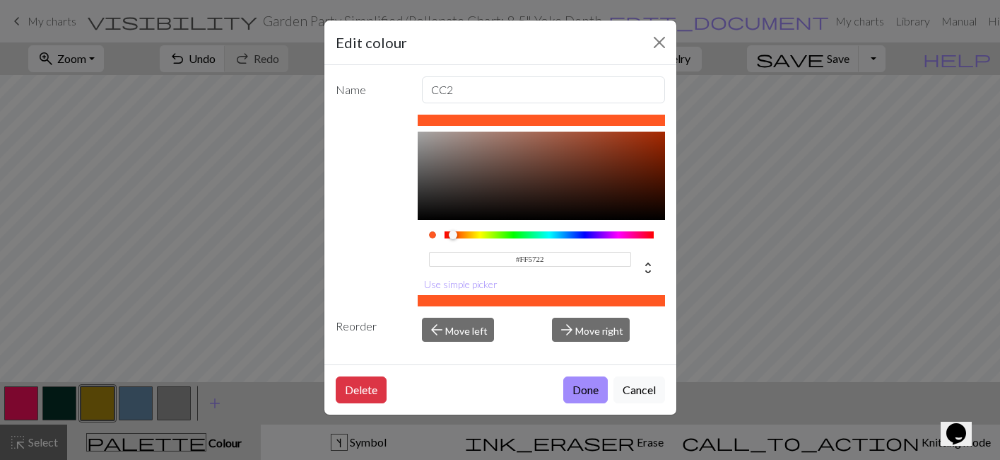
scroll to position [66, 0]
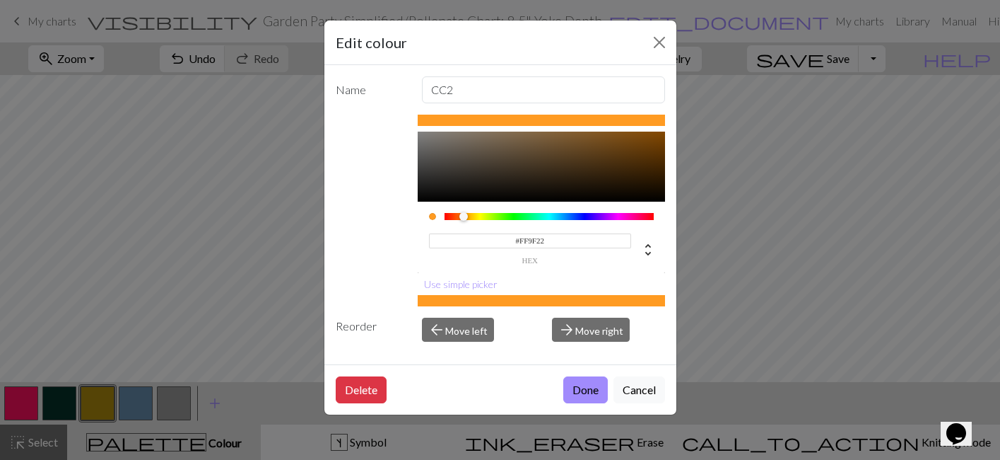
type input "#FFA422"
drag, startPoint x: 453, startPoint y: 216, endPoint x: 465, endPoint y: 216, distance: 12.7
click at [465, 216] on div at bounding box center [465, 216] width 8 height 8
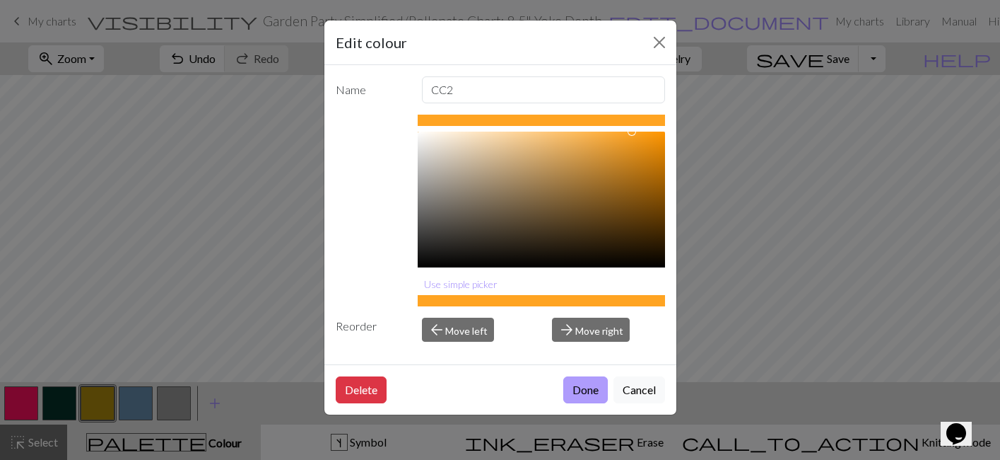
click at [592, 388] on button "Done" at bounding box center [586, 389] width 45 height 27
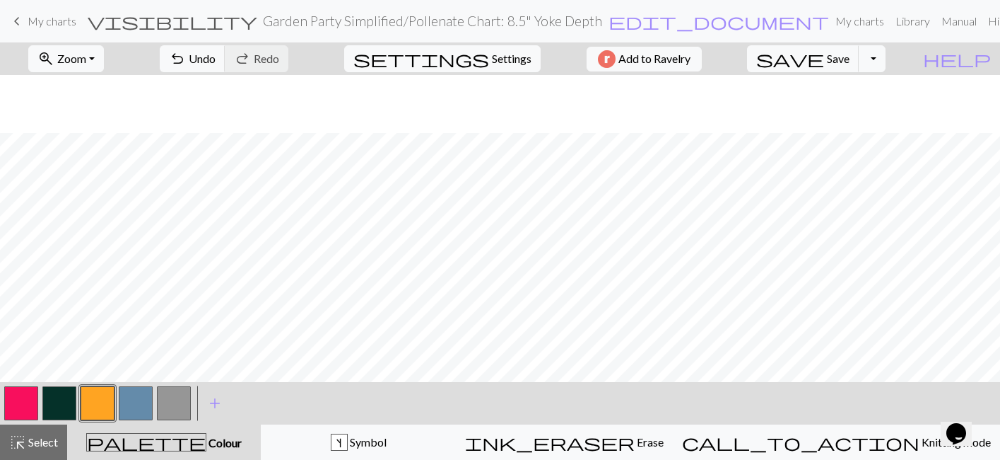
scroll to position [24, 0]
click at [27, 396] on button "button" at bounding box center [21, 403] width 34 height 34
click at [28, 396] on button "button" at bounding box center [21, 403] width 34 height 34
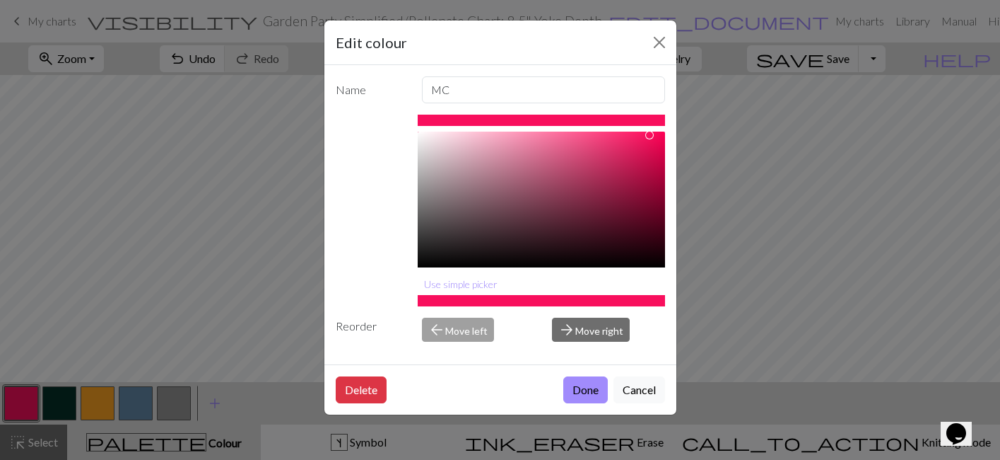
scroll to position [66, 0]
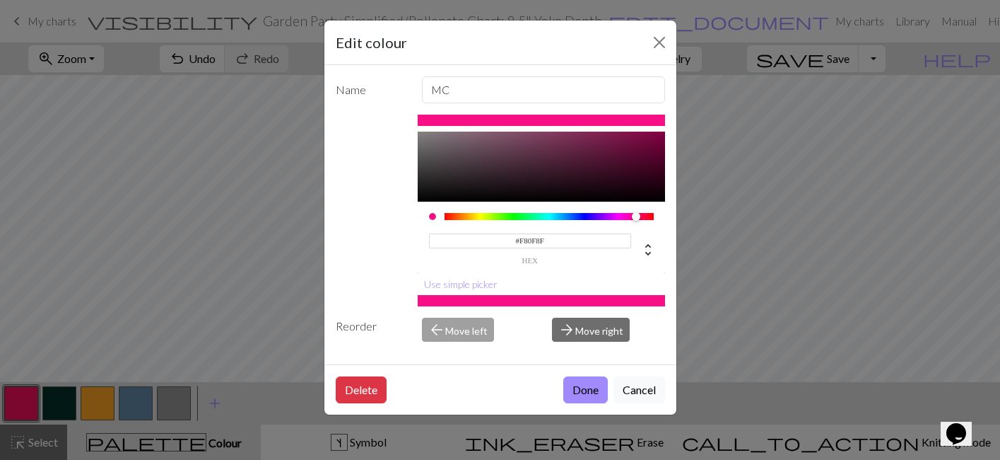
type input "#F80F93"
drag, startPoint x: 641, startPoint y: 216, endPoint x: 634, endPoint y: 215, distance: 7.1
click at [634, 215] on div at bounding box center [634, 216] width 8 height 8
click at [583, 394] on button "Done" at bounding box center [586, 389] width 45 height 27
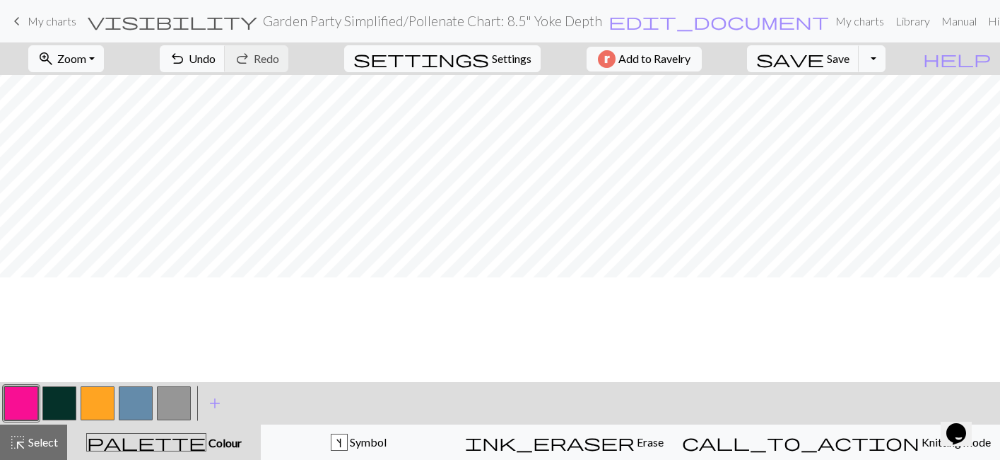
scroll to position [0, 0]
click at [135, 400] on button "button" at bounding box center [136, 403] width 34 height 34
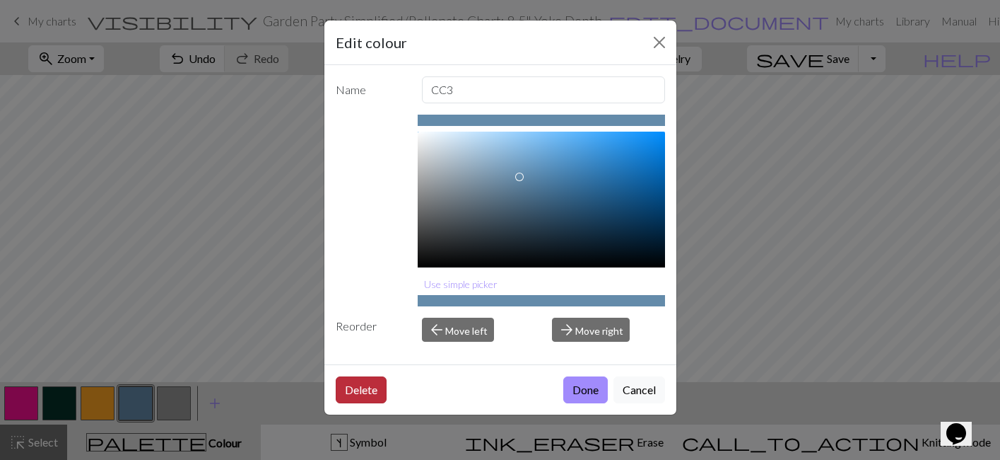
click at [371, 381] on button "Delete" at bounding box center [361, 389] width 51 height 27
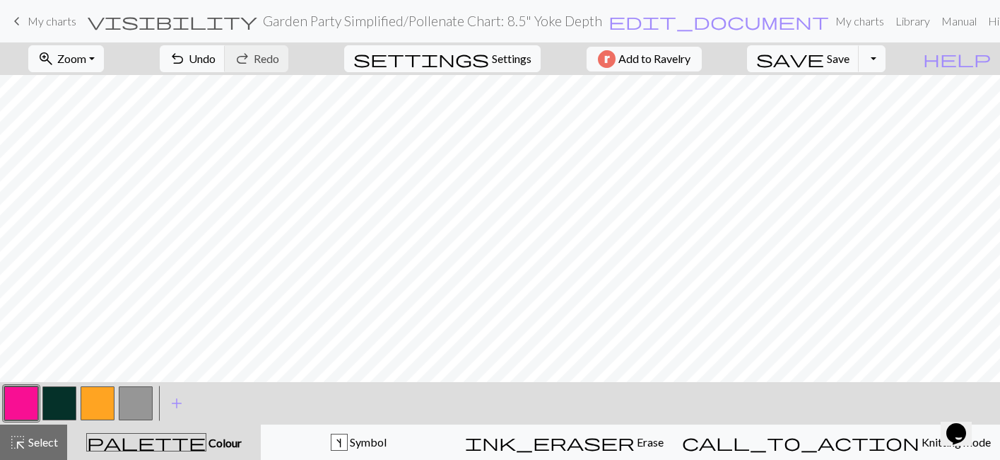
scroll to position [492, 0]
click at [53, 406] on button "button" at bounding box center [59, 403] width 34 height 34
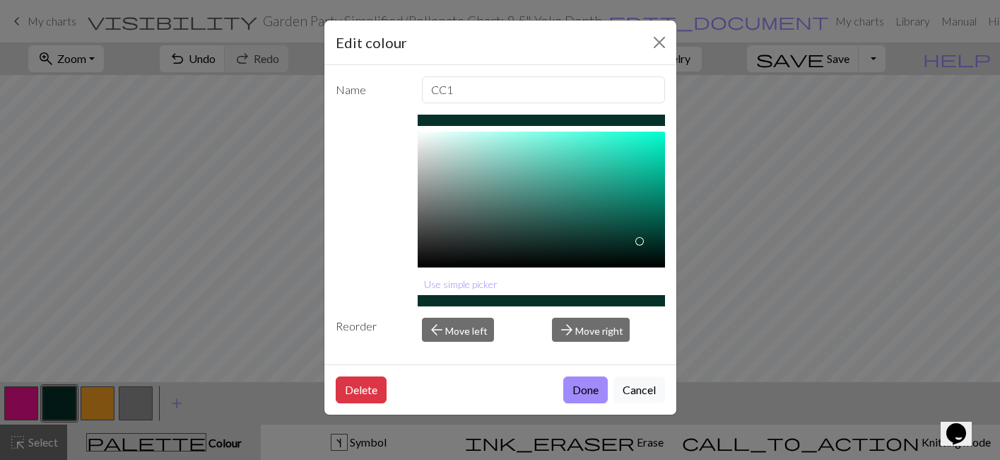
scroll to position [66, 0]
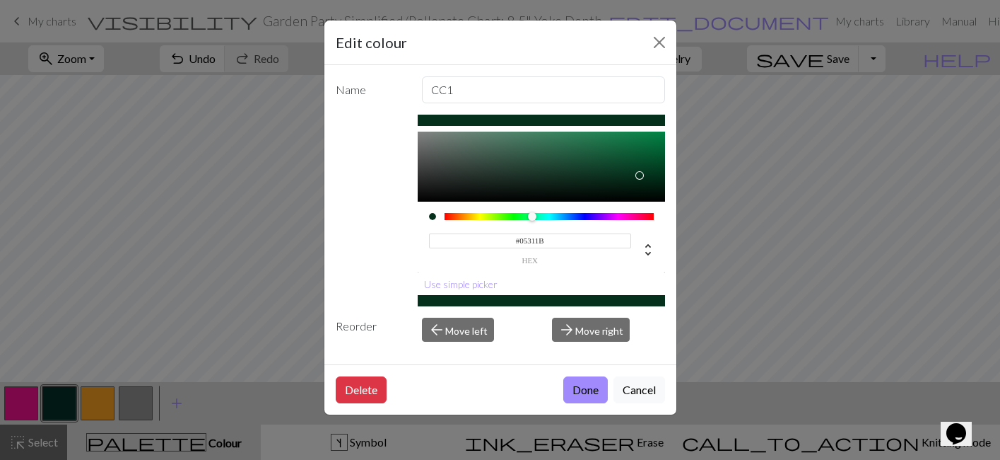
type input "#05311A"
drag, startPoint x: 542, startPoint y: 214, endPoint x: 531, endPoint y: 209, distance: 12.3
click at [531, 209] on div "#05311A hex" at bounding box center [541, 237] width 247 height 71
click at [580, 380] on button "Done" at bounding box center [586, 389] width 45 height 27
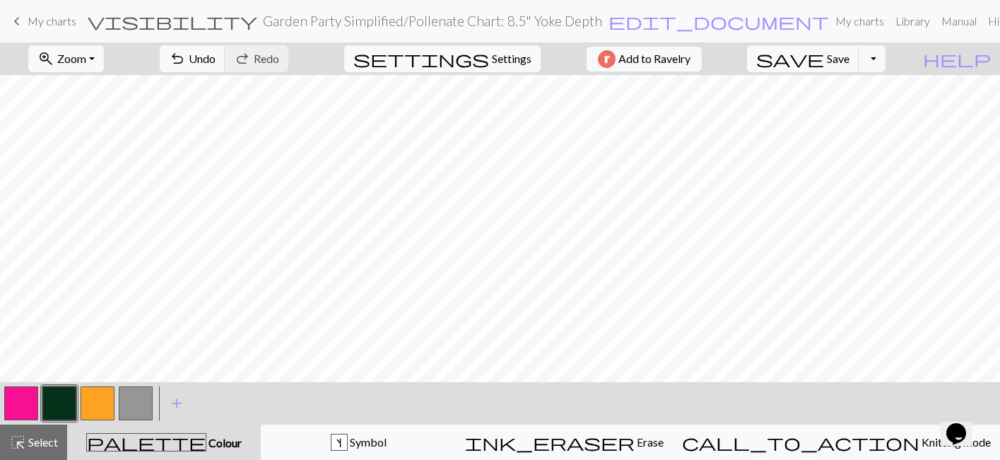
click at [54, 412] on button "button" at bounding box center [59, 403] width 34 height 34
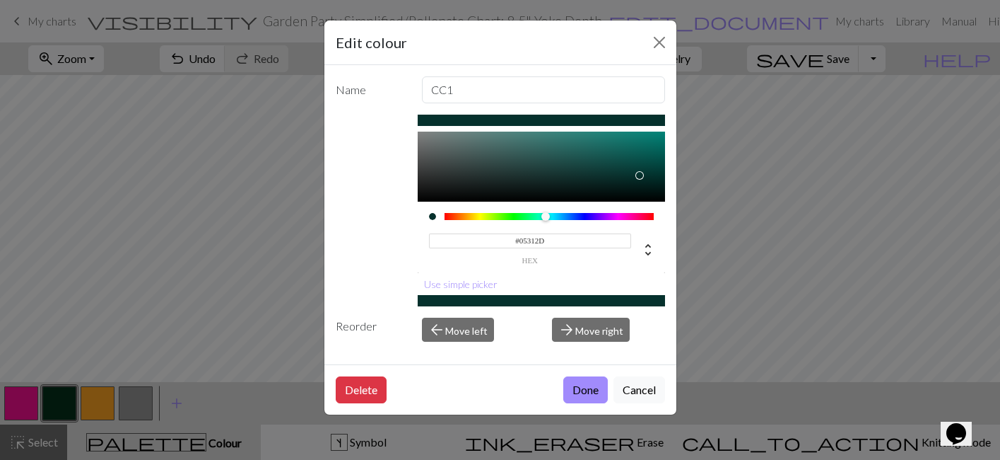
type input "#05312E"
drag, startPoint x: 532, startPoint y: 217, endPoint x: 547, endPoint y: 214, distance: 15.3
click at [547, 214] on div at bounding box center [546, 216] width 8 height 8
click at [590, 390] on button "Done" at bounding box center [586, 389] width 45 height 27
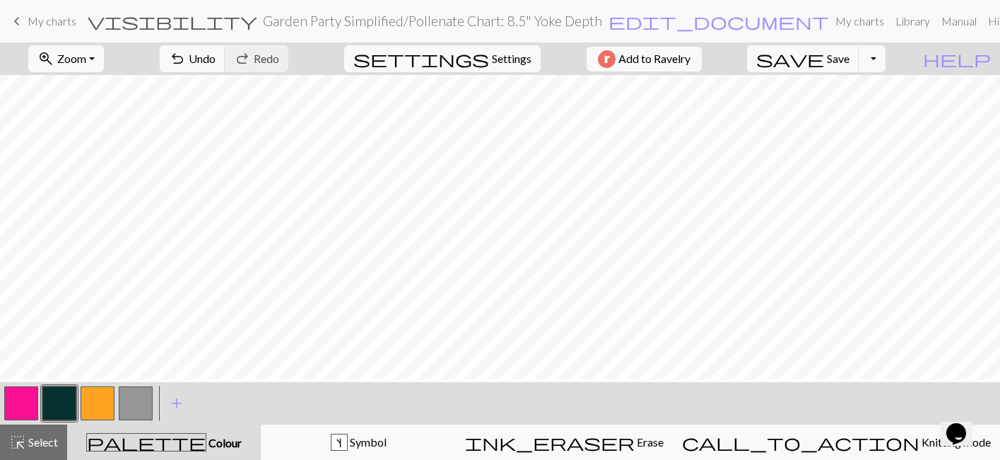
scroll to position [0, 0]
click at [850, 63] on span "Save" at bounding box center [838, 58] width 23 height 13
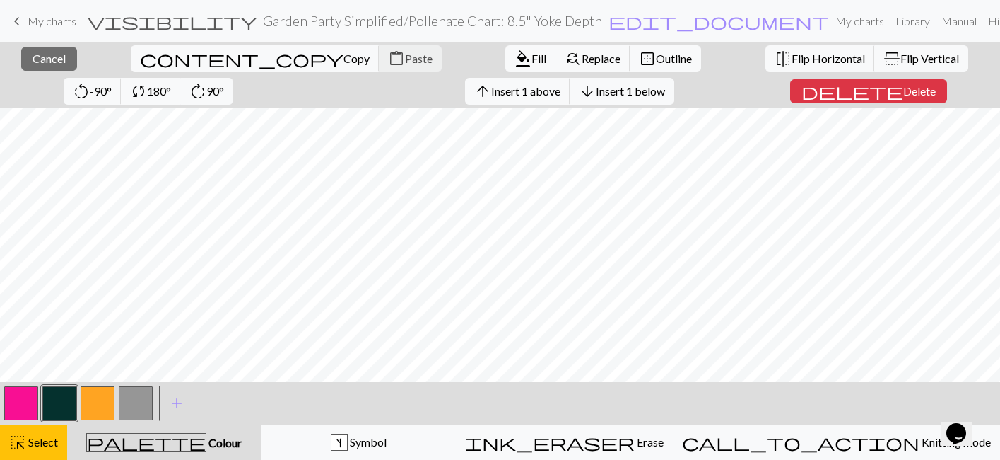
scroll to position [525, 0]
click at [36, 63] on span "Cancel" at bounding box center [49, 58] width 33 height 13
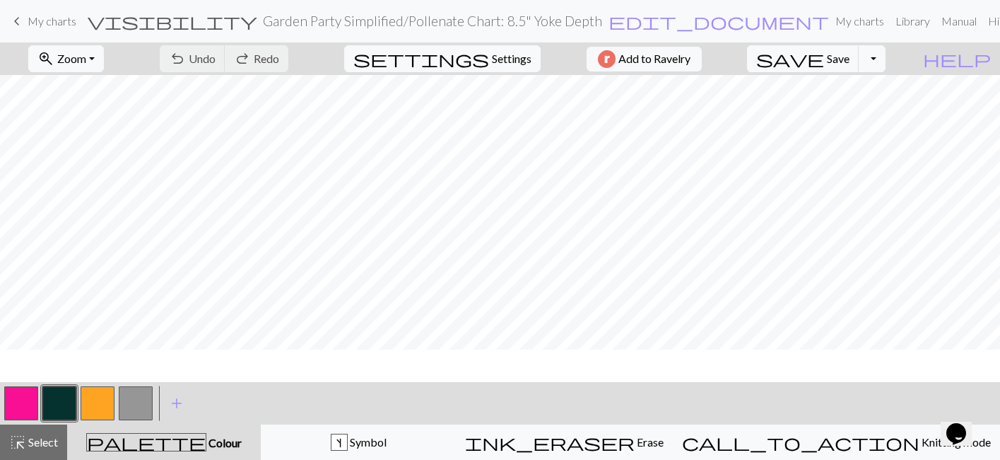
scroll to position [492, 0]
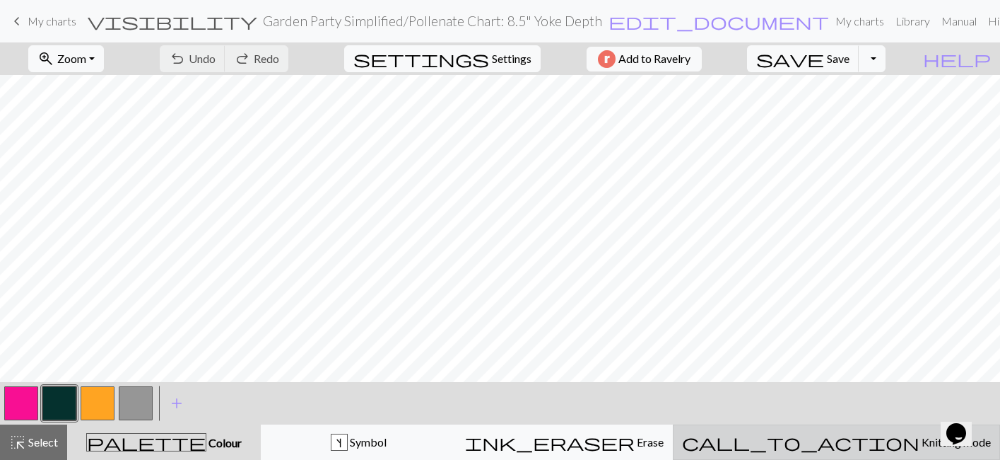
click at [920, 438] on span "Knitting mode" at bounding box center [955, 441] width 71 height 13
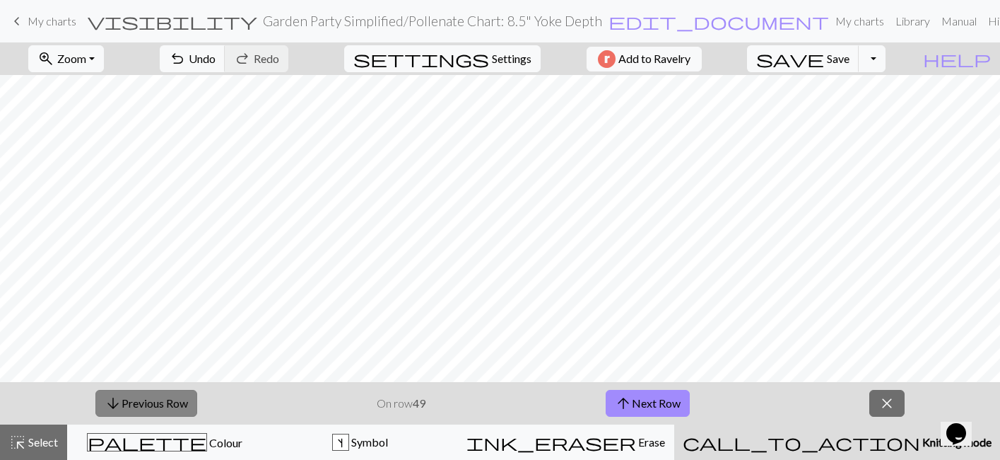
click at [168, 404] on button "arrow_downward Previous Row" at bounding box center [146, 403] width 102 height 27
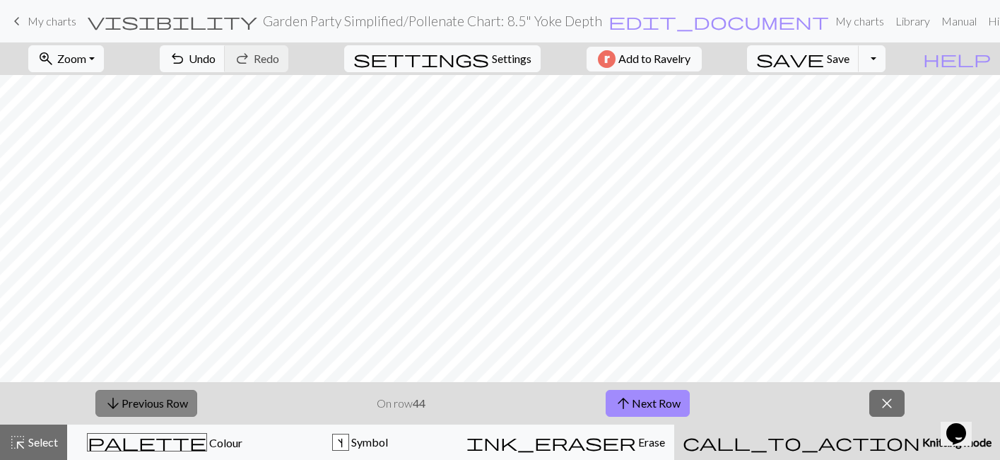
click at [168, 404] on button "arrow_downward Previous Row" at bounding box center [146, 403] width 102 height 27
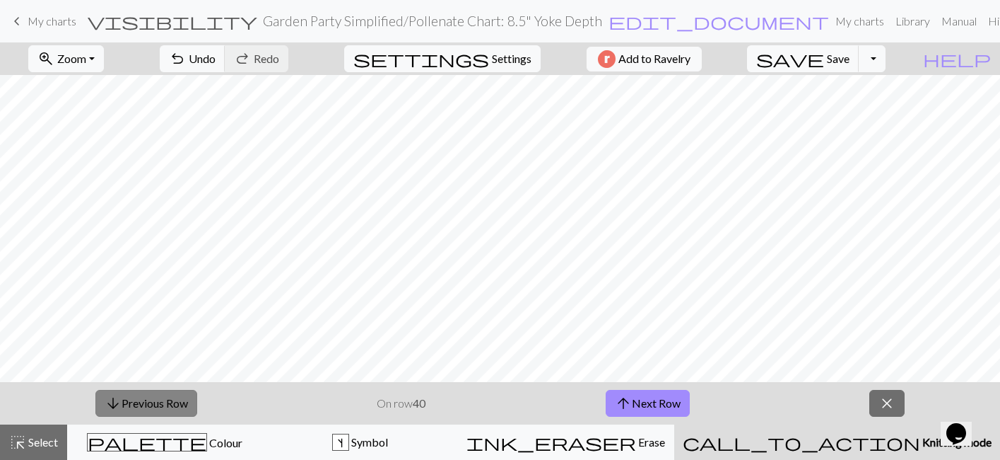
click at [168, 404] on button "arrow_downward Previous Row" at bounding box center [146, 403] width 102 height 27
click at [656, 407] on button "arrow_upward Next Row" at bounding box center [648, 403] width 84 height 27
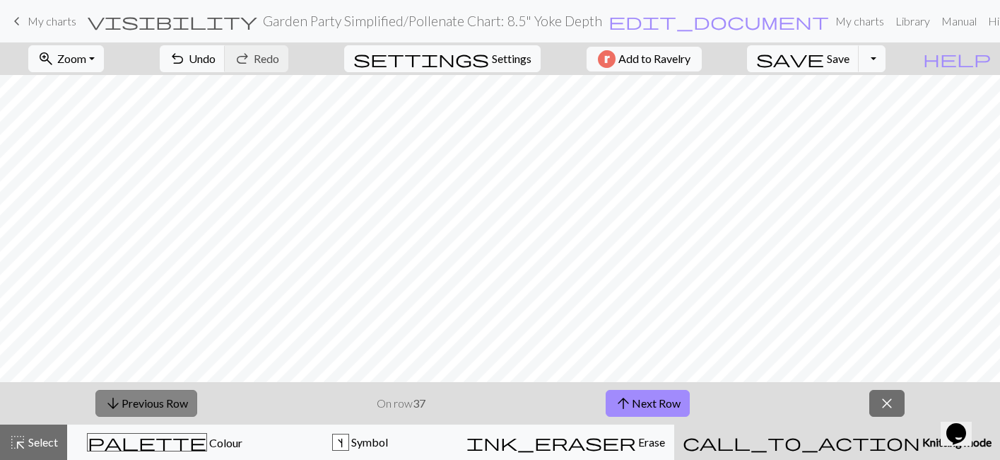
click at [178, 398] on button "arrow_downward Previous Row" at bounding box center [146, 403] width 102 height 27
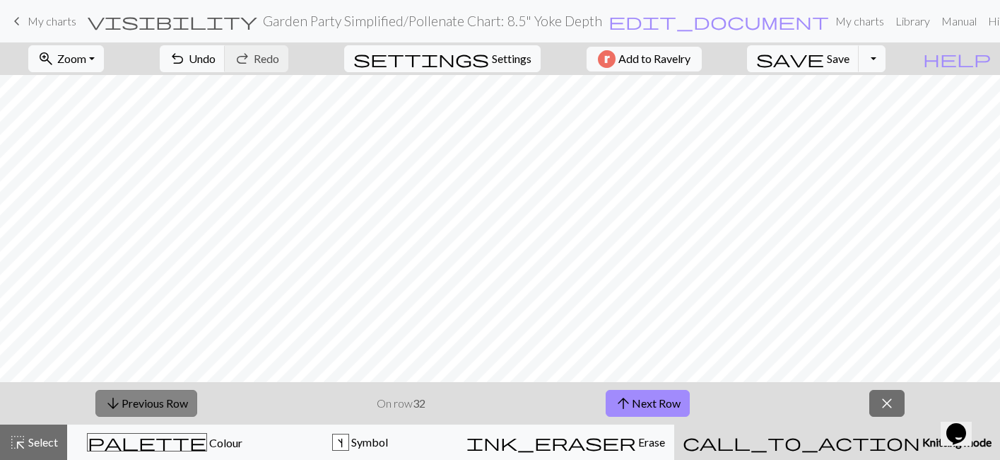
click at [178, 398] on button "arrow_downward Previous Row" at bounding box center [146, 403] width 102 height 27
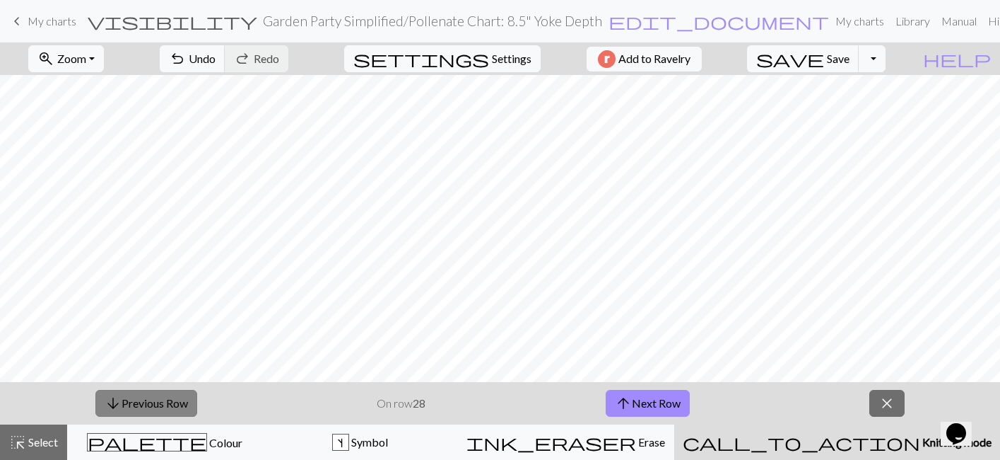
click at [178, 398] on button "arrow_downward Previous Row" at bounding box center [146, 403] width 102 height 27
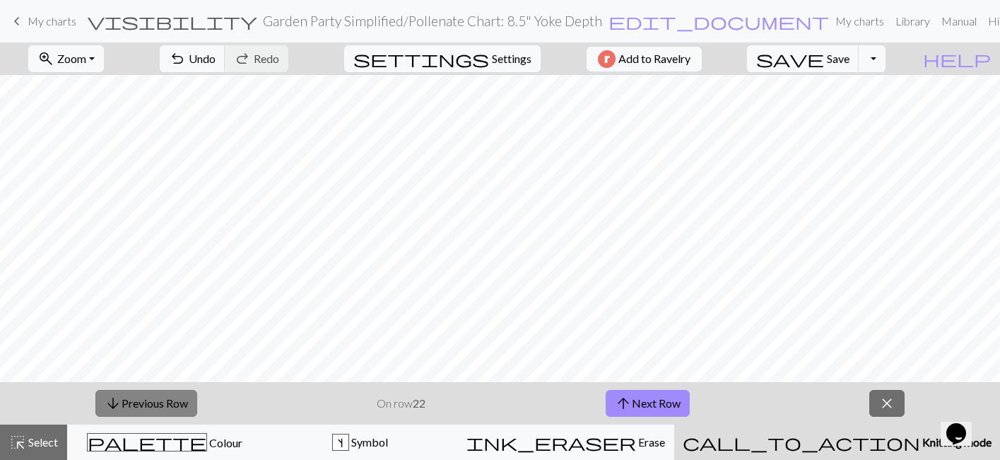
click at [178, 398] on button "arrow_downward Previous Row" at bounding box center [146, 403] width 102 height 27
click at [180, 399] on button "arrow_downward Previous Row" at bounding box center [146, 403] width 102 height 27
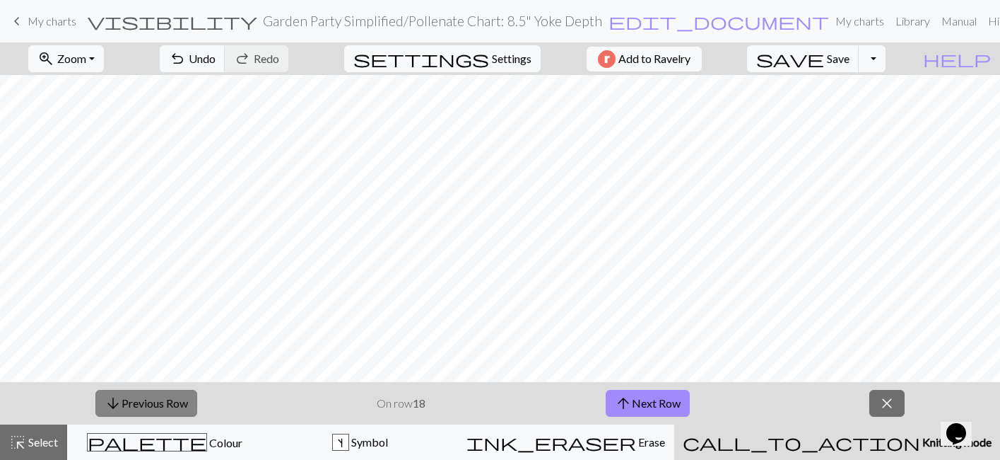
click at [180, 399] on button "arrow_downward Previous Row" at bounding box center [146, 403] width 102 height 27
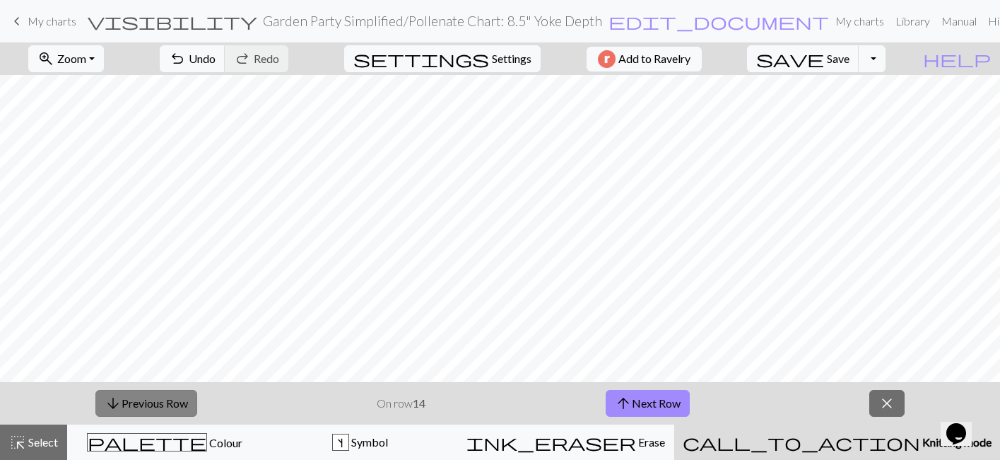
click at [180, 399] on button "arrow_downward Previous Row" at bounding box center [146, 403] width 102 height 27
click at [180, 399] on button "arrow_downward Previous Row" at bounding box center [147, 403] width 102 height 27
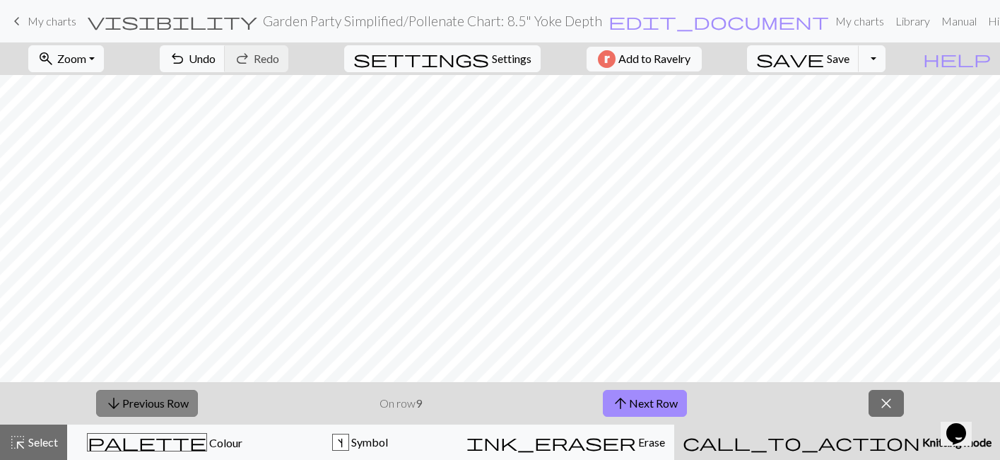
click at [180, 399] on button "arrow_downward Previous Row" at bounding box center [147, 403] width 102 height 27
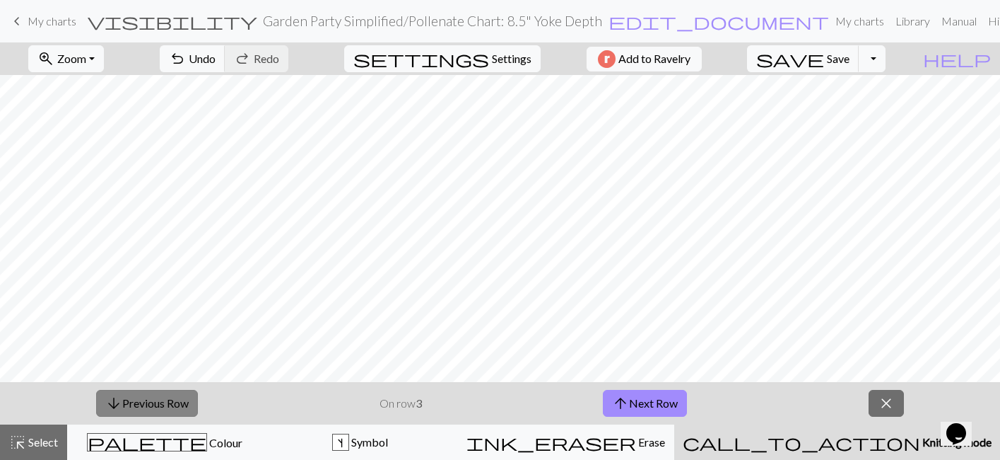
click at [180, 399] on button "arrow_downward Previous Row" at bounding box center [147, 403] width 102 height 27
